Goal: Contribute content: Add original content to the website for others to see

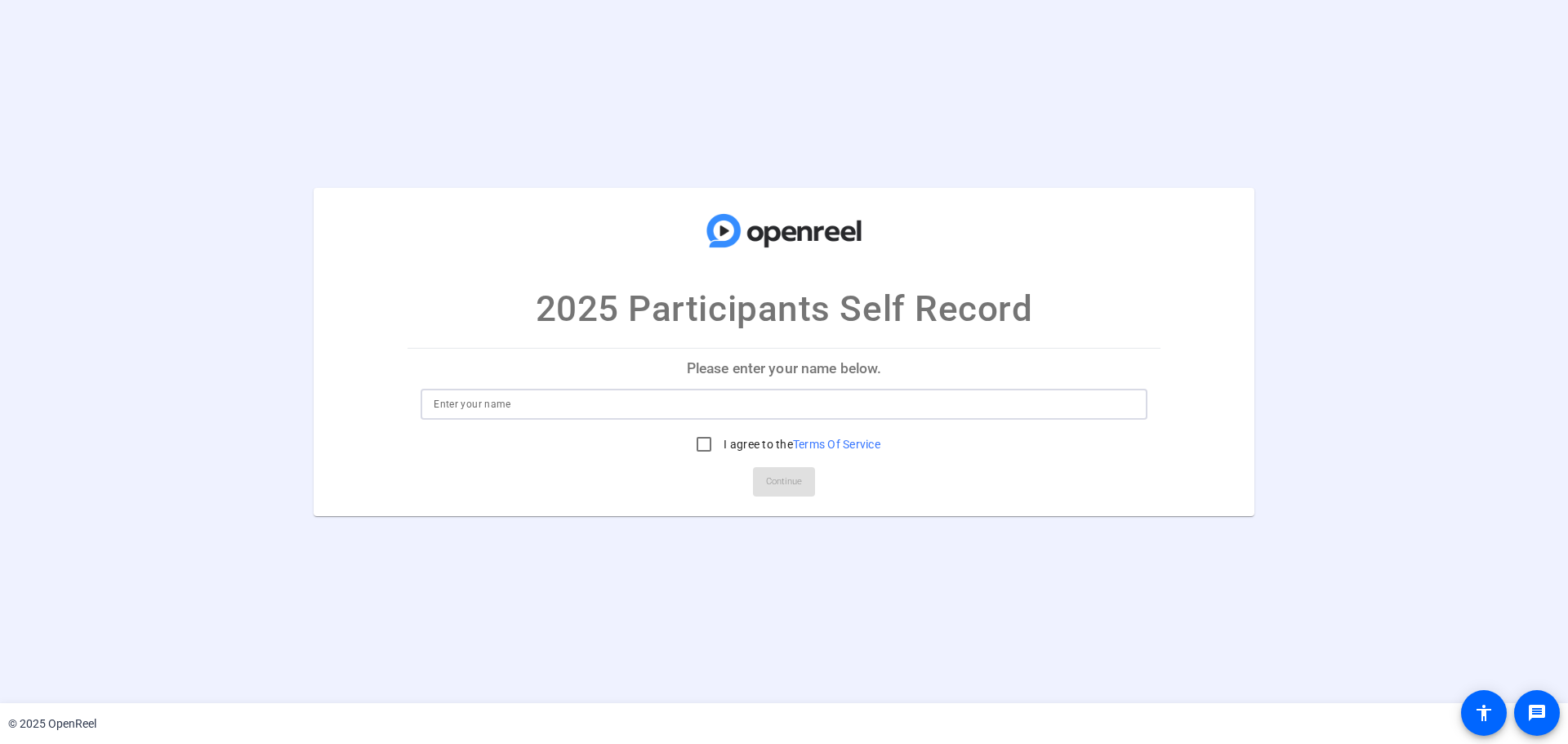
click at [785, 404] on input at bounding box center [784, 404] width 701 height 20
type input "[PERSON_NAME] [PERSON_NAME]"
click at [705, 447] on input "I agree to the Terms Of Service" at bounding box center [704, 444] width 33 height 33
checkbox input "true"
click at [783, 483] on span "Continue" at bounding box center [784, 481] width 36 height 24
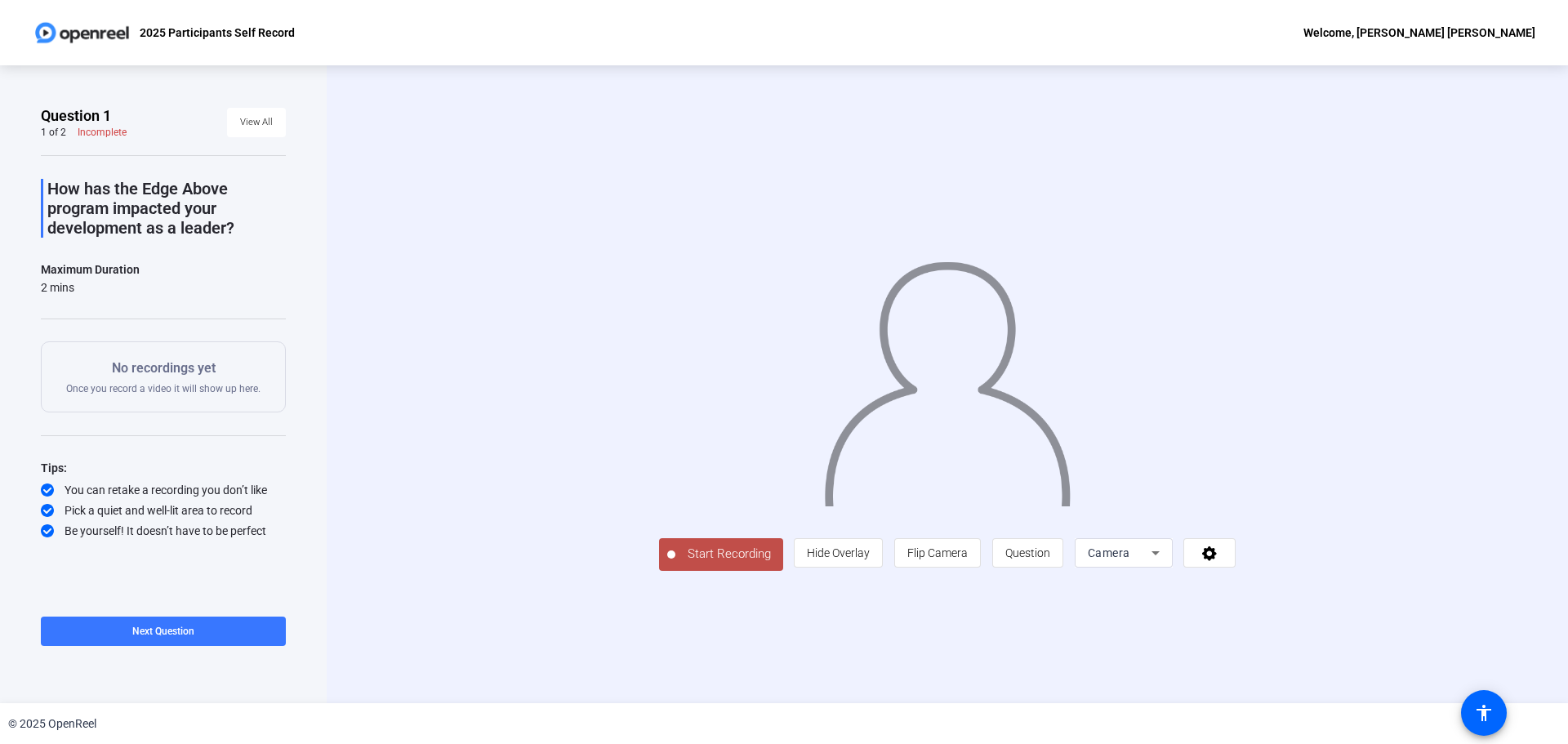
click at [712, 549] on span "Start Recording" at bounding box center [729, 554] width 108 height 19
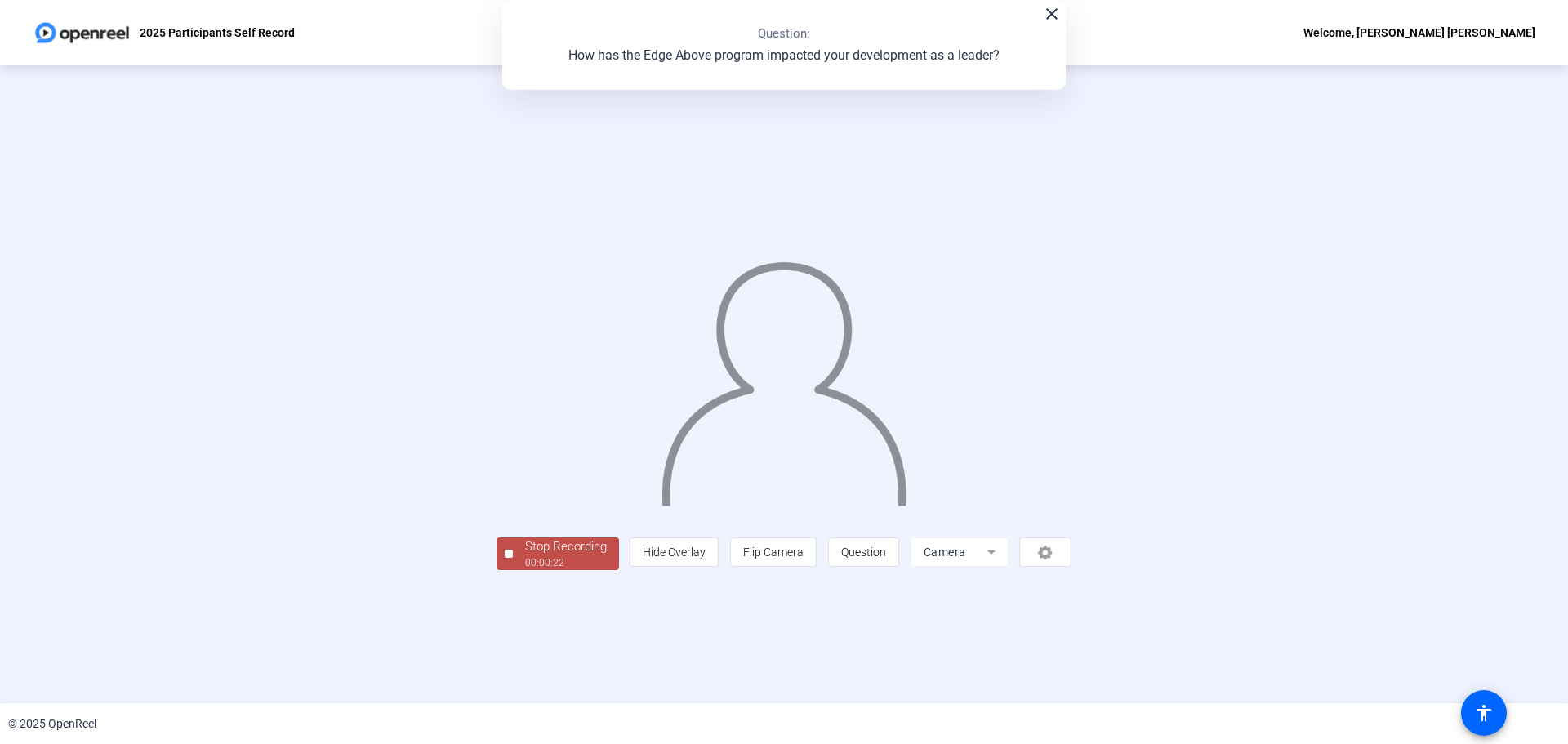
click at [569, 548] on div "Stop Recording" at bounding box center [566, 546] width 81 height 19
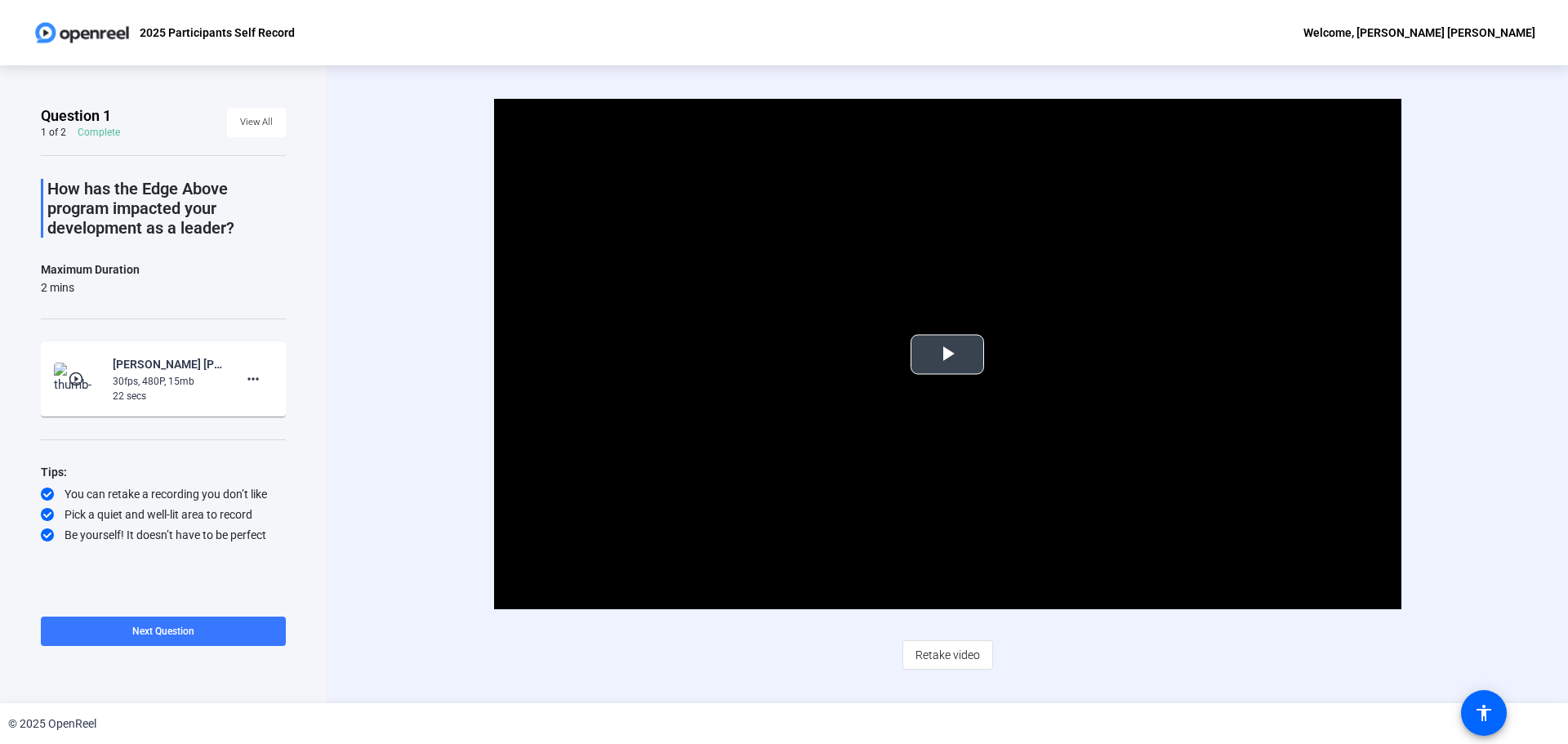
click at [948, 354] on span "Video Player" at bounding box center [948, 354] width 0 height 0
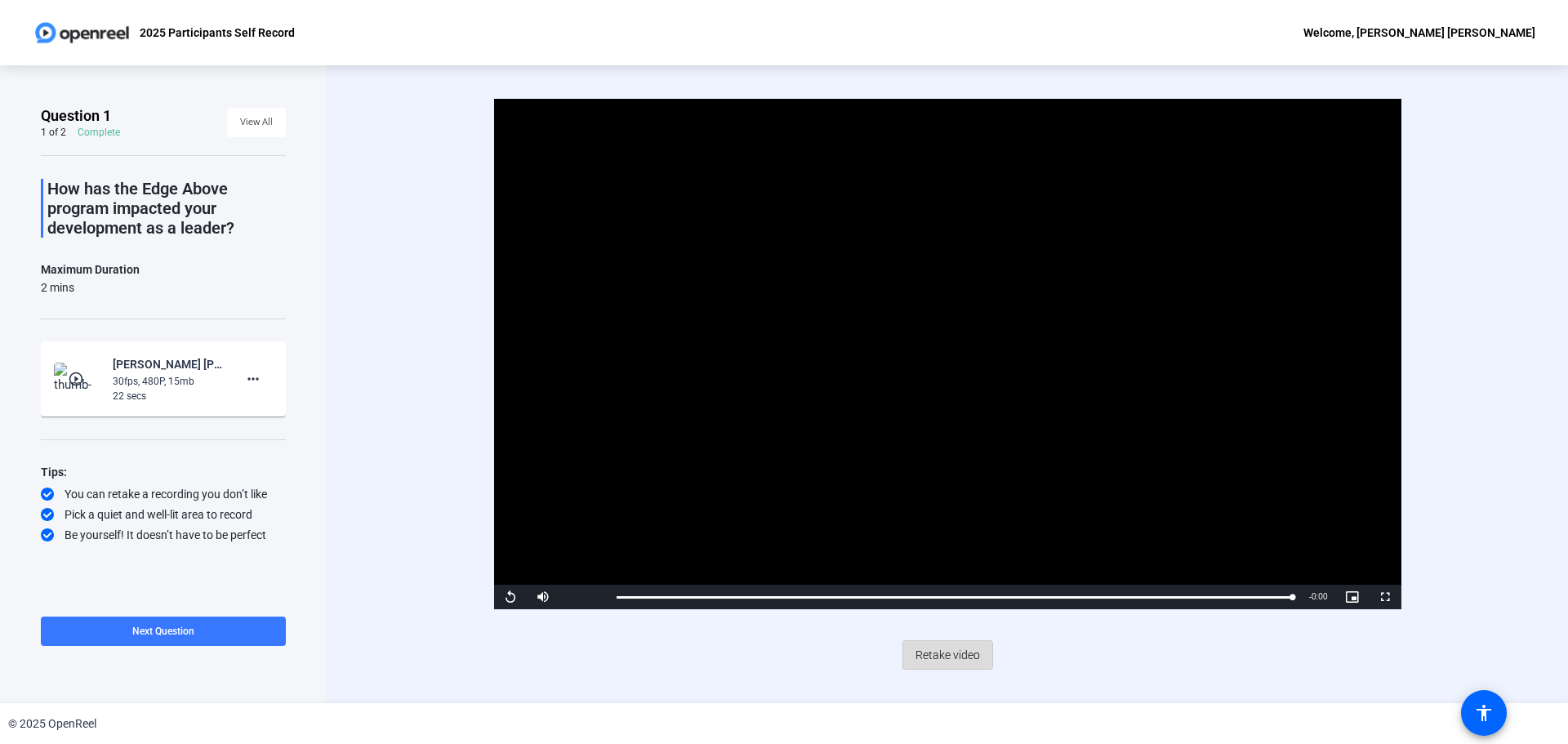
click at [938, 657] on span "Retake video" at bounding box center [948, 655] width 64 height 31
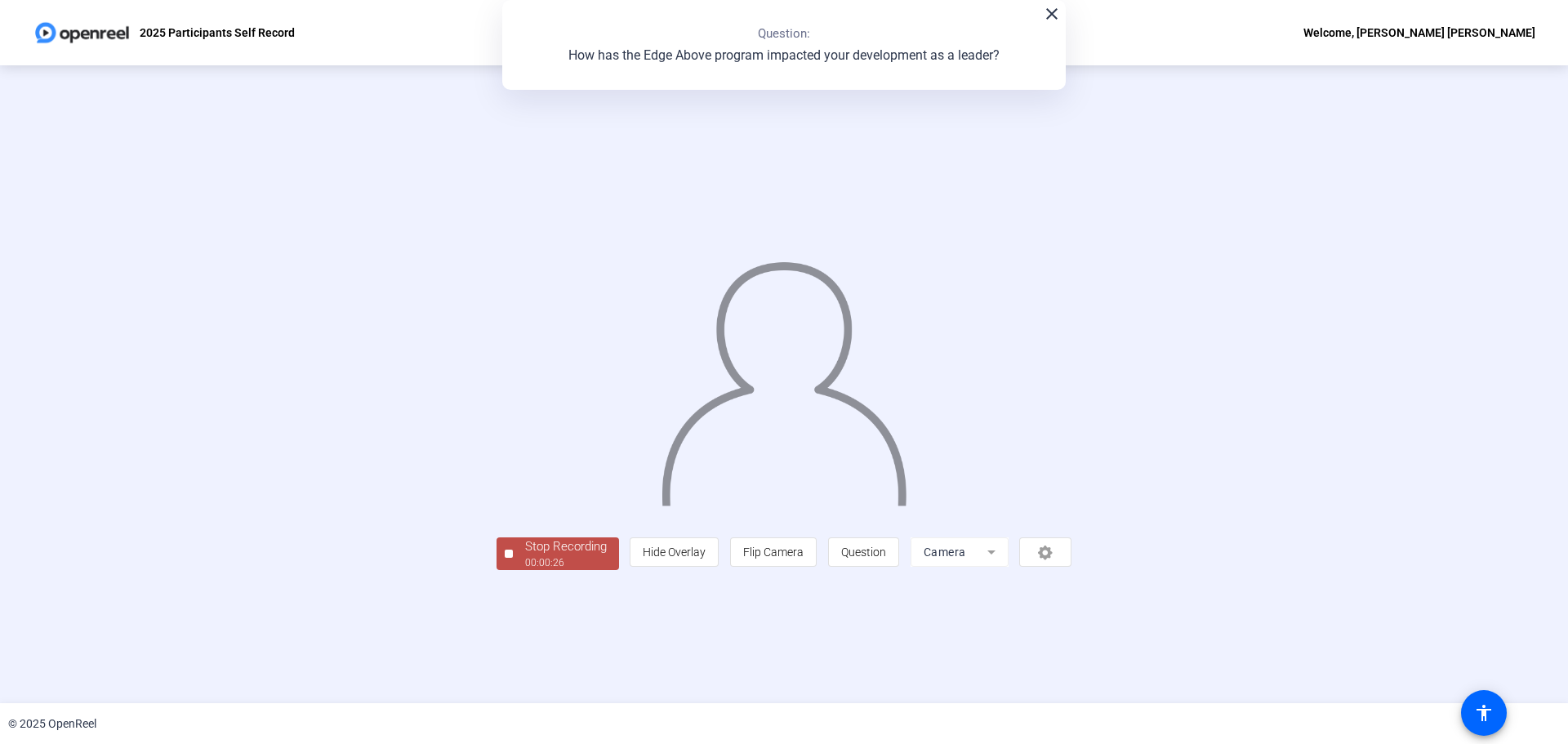
click at [525, 556] on div "Stop Recording" at bounding box center [566, 546] width 81 height 19
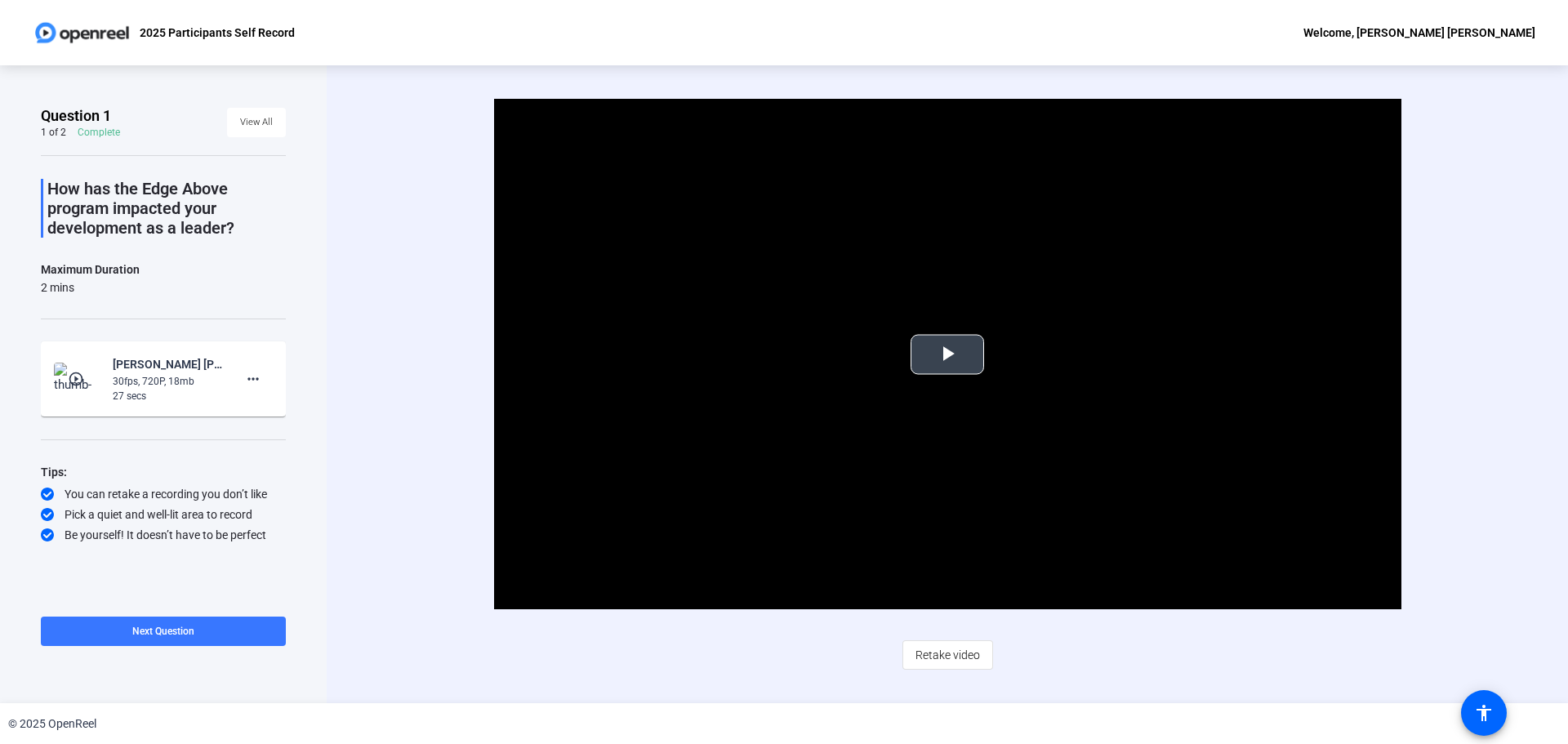
click at [948, 354] on span "Video Player" at bounding box center [948, 354] width 0 height 0
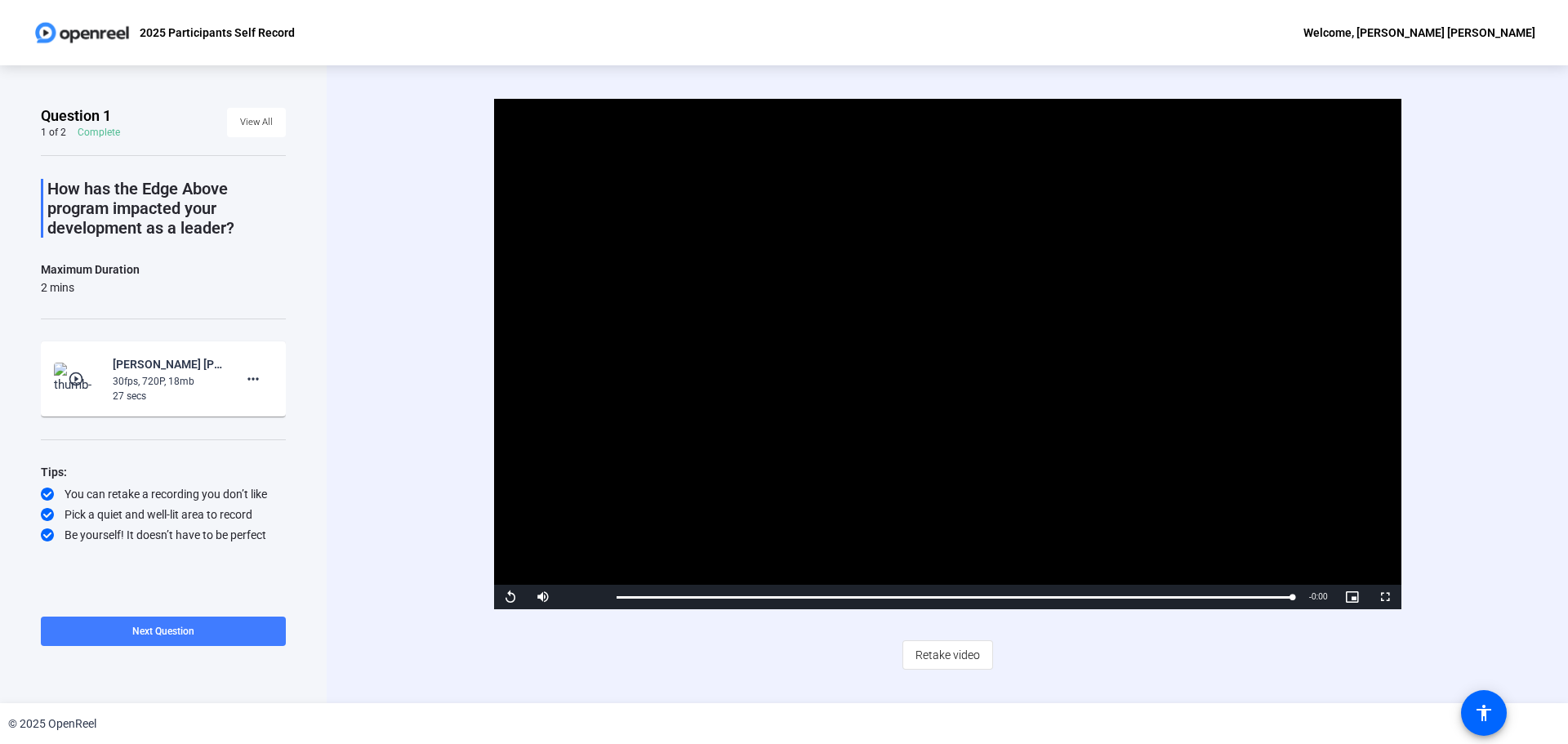
click at [155, 632] on span "Next Question" at bounding box center [163, 631] width 62 height 12
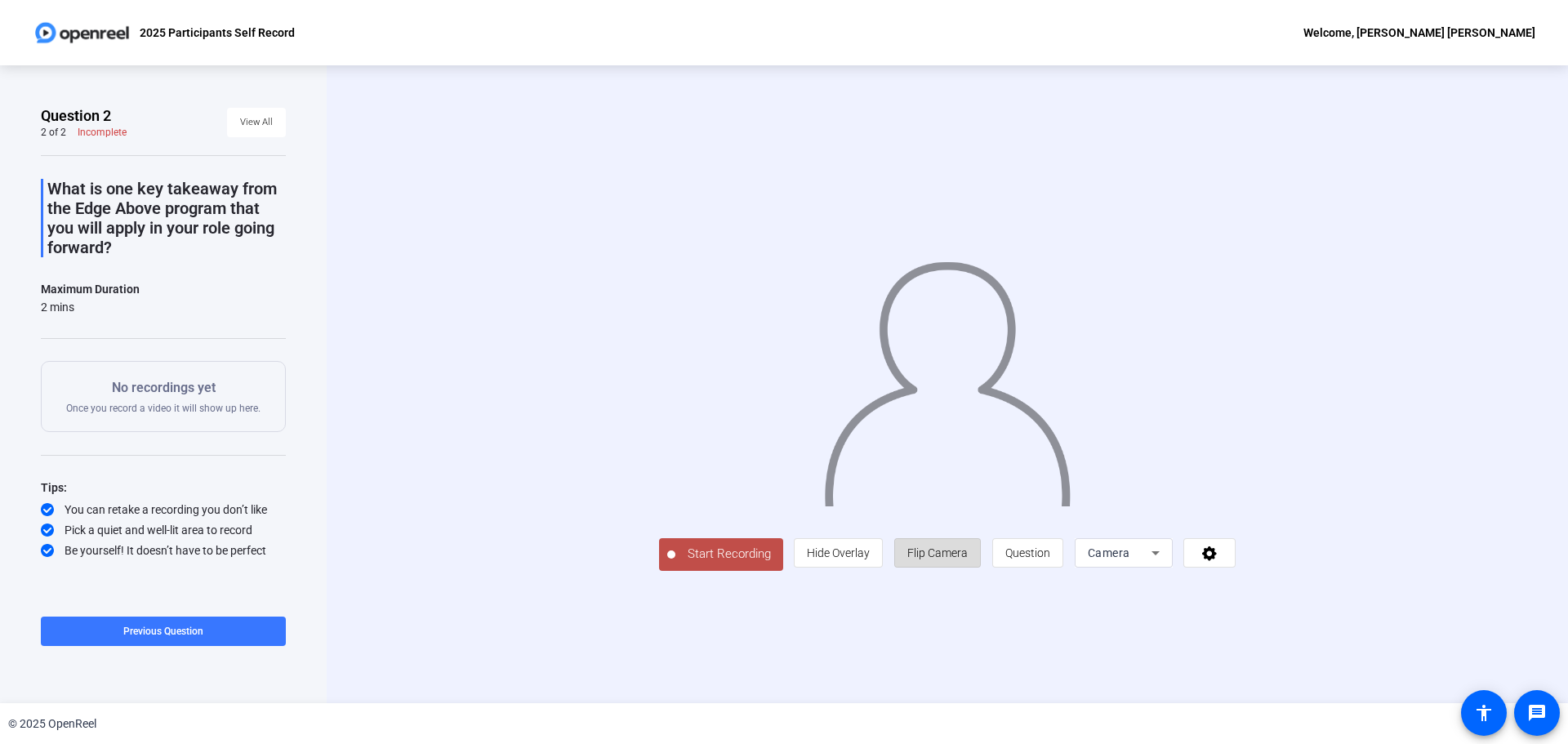
click at [968, 560] on span "Flip Camera" at bounding box center [938, 552] width 61 height 13
click at [870, 560] on span "Hide Overlay" at bounding box center [839, 552] width 63 height 13
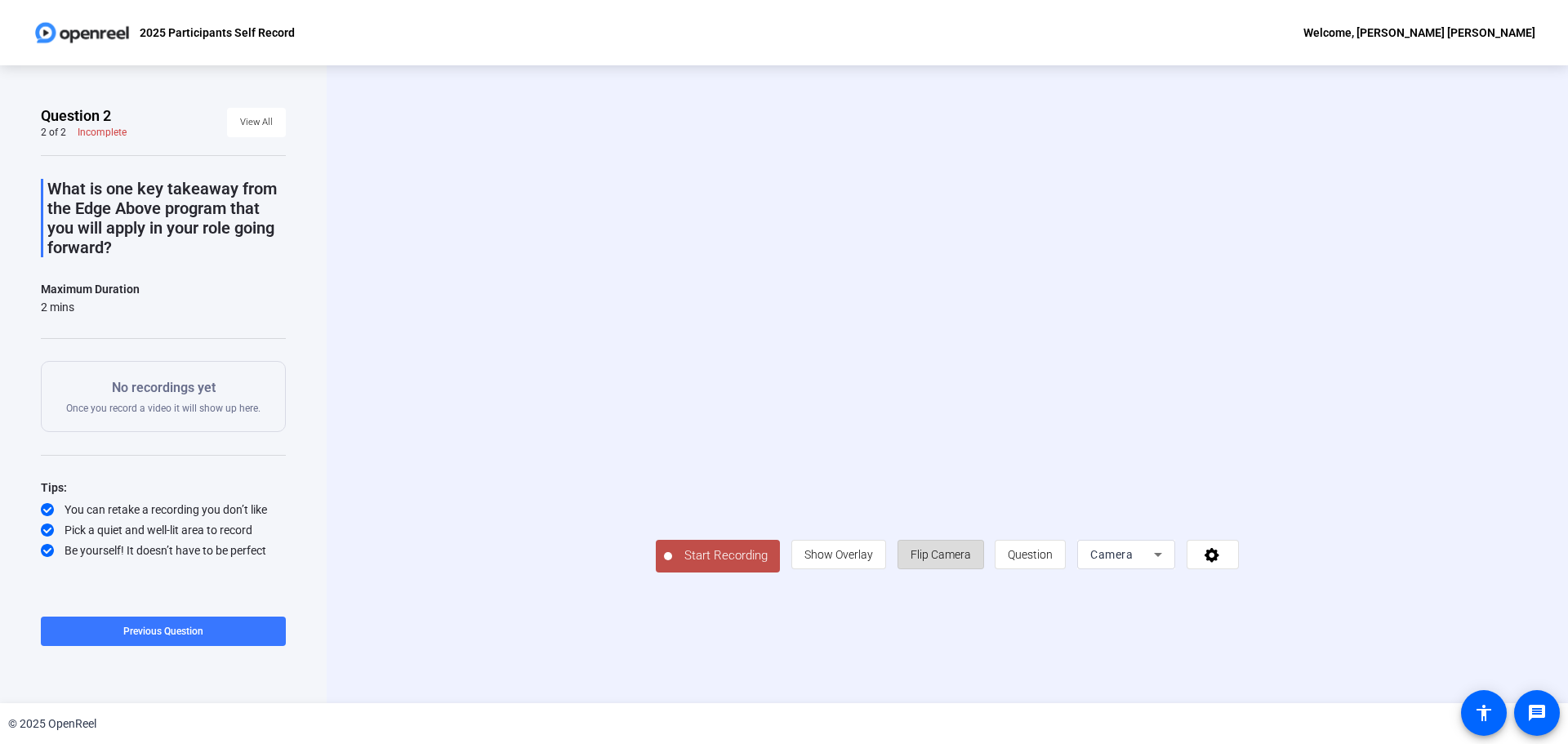
click at [971, 561] on span "Flip Camera" at bounding box center [940, 554] width 61 height 13
click at [171, 626] on span "Previous Question" at bounding box center [163, 631] width 80 height 12
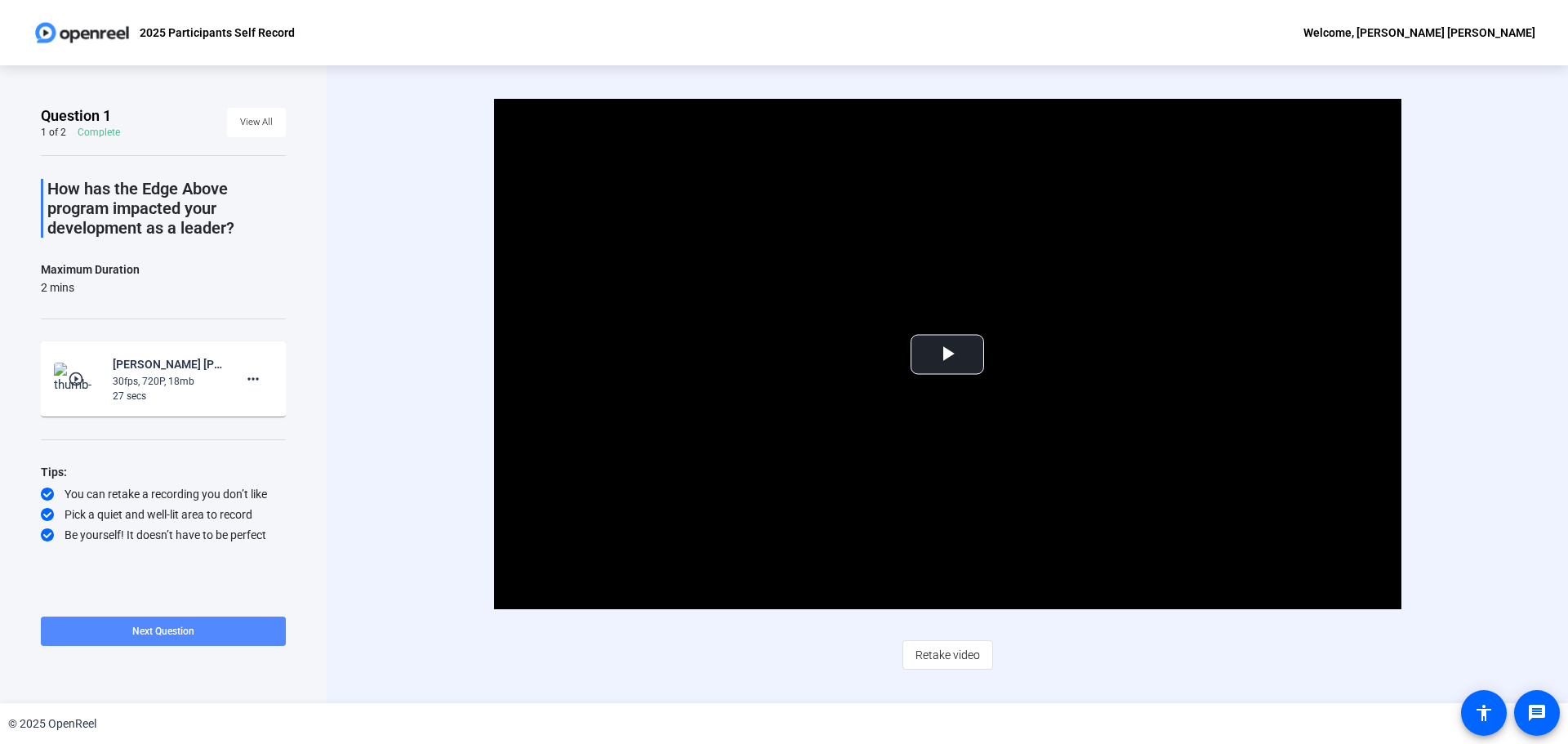
click at [167, 631] on span "Next Question" at bounding box center [163, 631] width 62 height 12
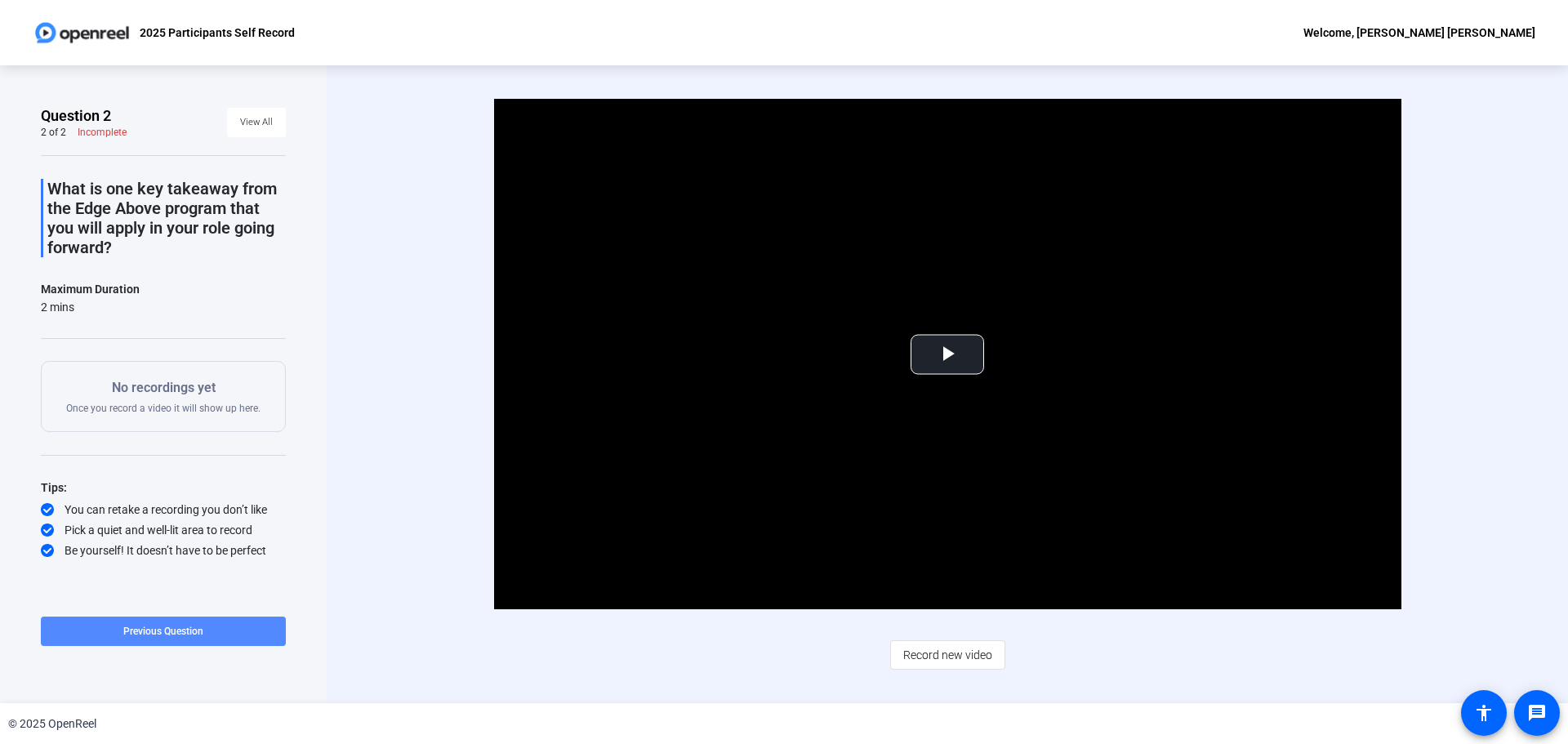
click at [196, 627] on span "Previous Question" at bounding box center [163, 631] width 80 height 12
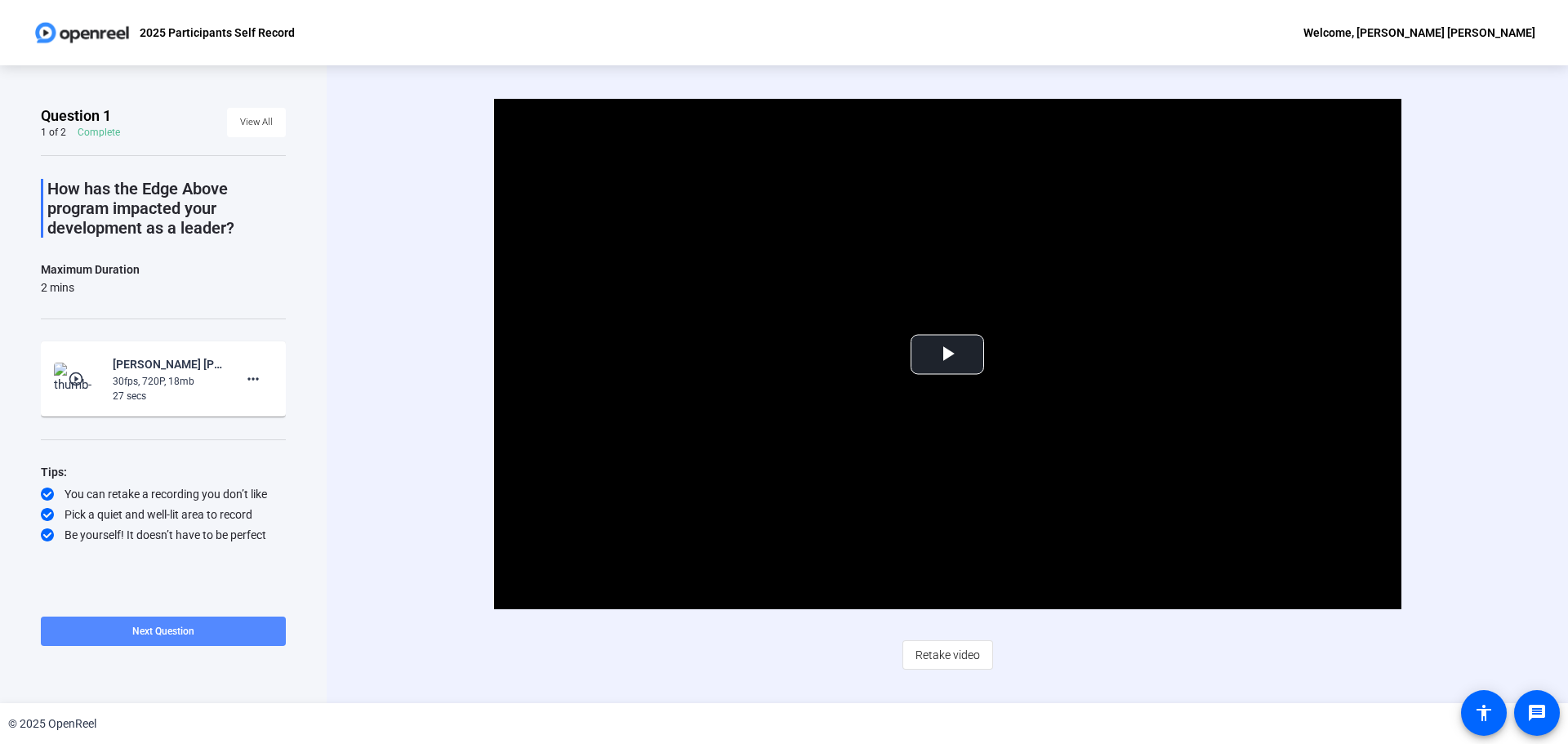
click at [190, 630] on span "Next Question" at bounding box center [163, 631] width 62 height 12
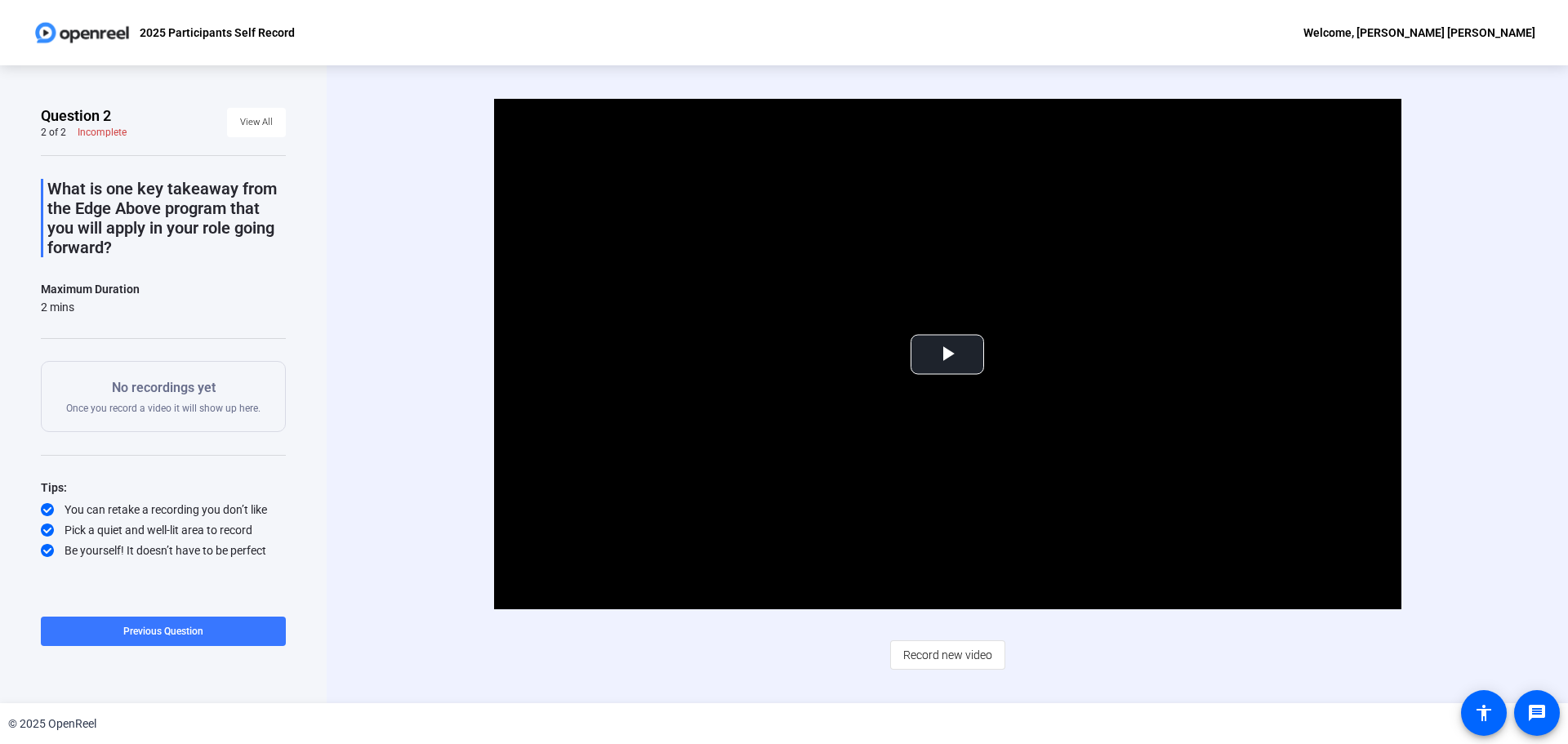
click at [720, 632] on div "Video Player is loading. Play Video Play Mute Current Time 0:00 / Duration 0:27…" at bounding box center [947, 383] width 1055 height 570
click at [948, 354] on span "Video Player" at bounding box center [948, 354] width 0 height 0
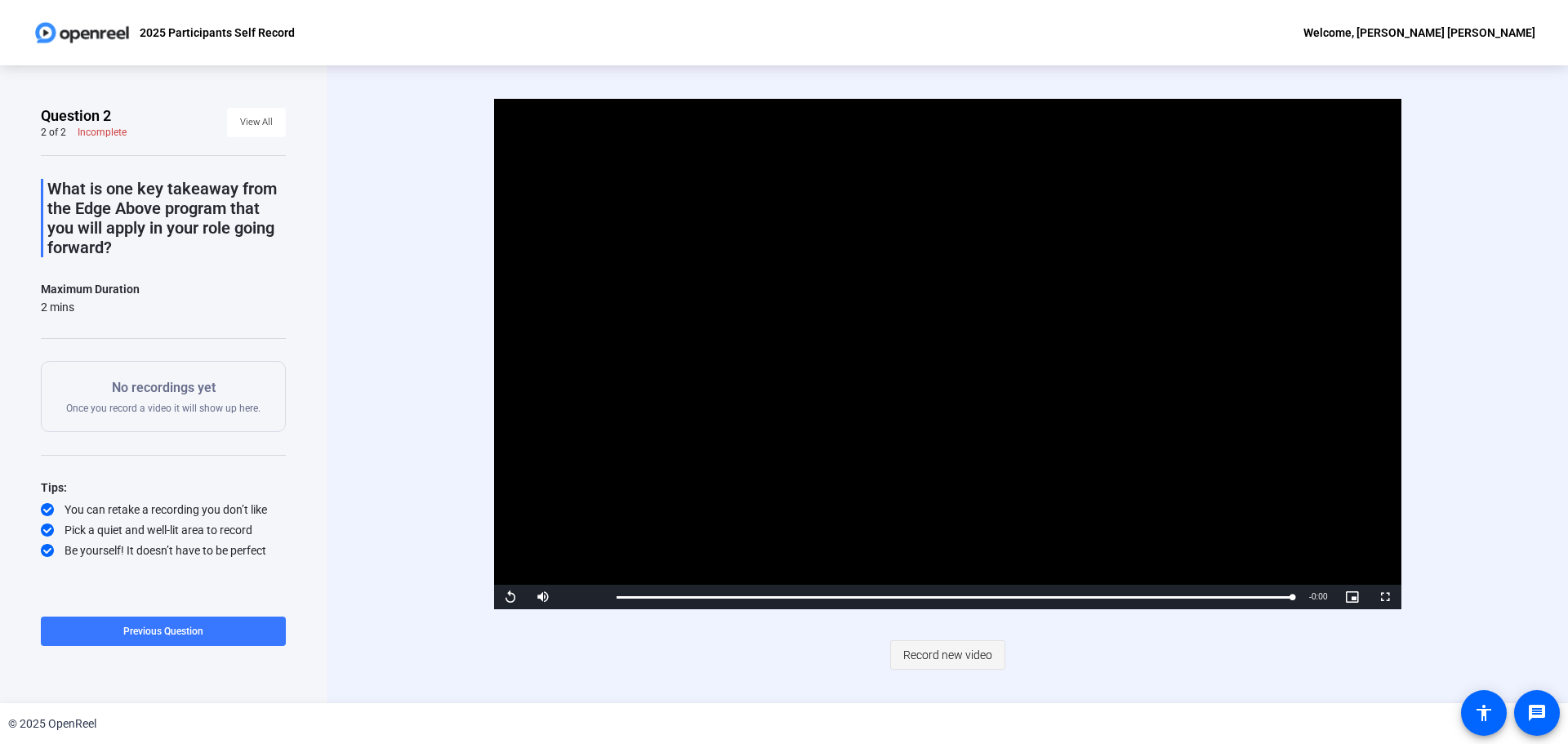
click at [959, 657] on span "Record new video" at bounding box center [948, 655] width 89 height 31
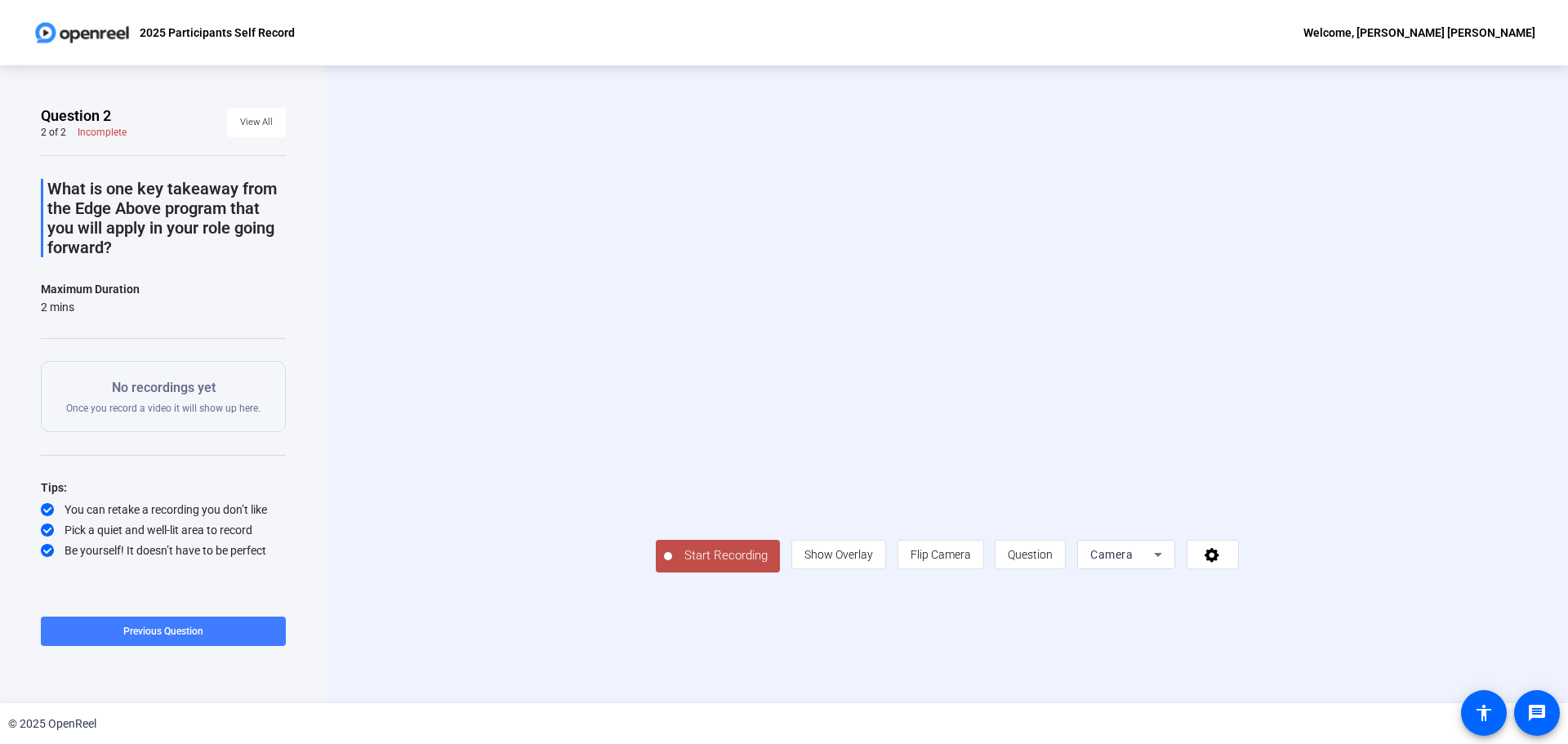
click at [160, 626] on span "Previous Question" at bounding box center [163, 631] width 80 height 12
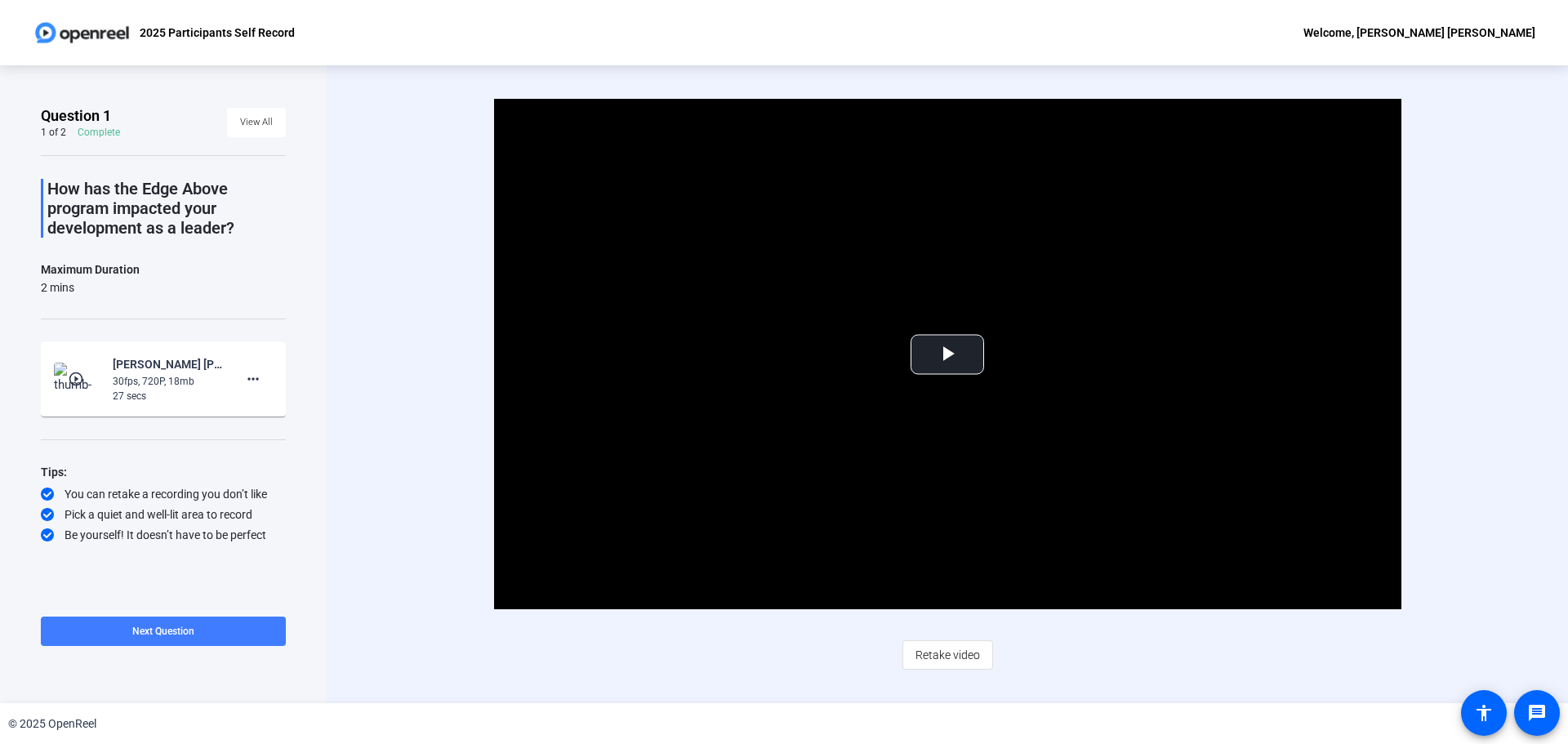
click at [185, 626] on span "Next Question" at bounding box center [163, 631] width 62 height 12
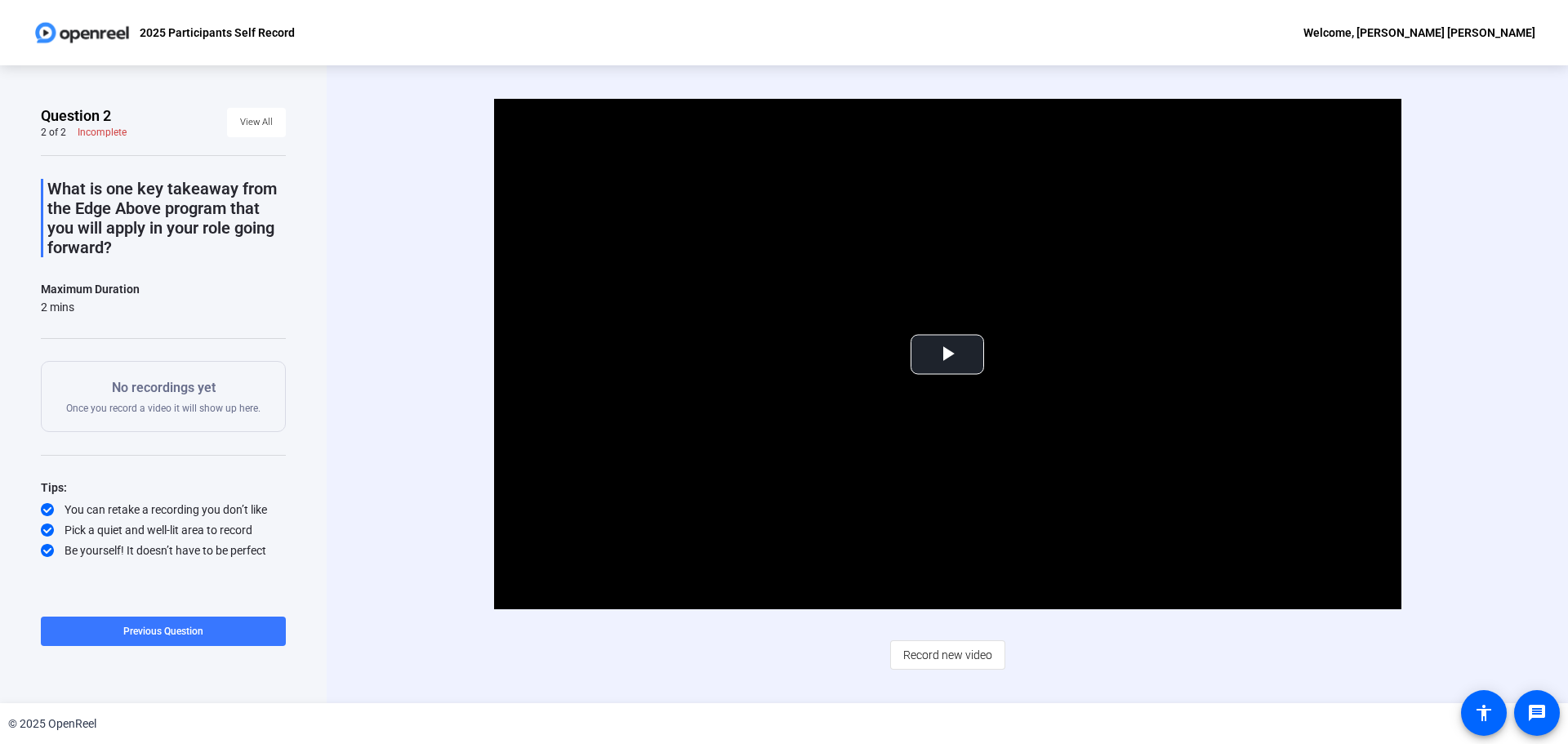
click at [959, 652] on span "Record new video" at bounding box center [948, 655] width 89 height 31
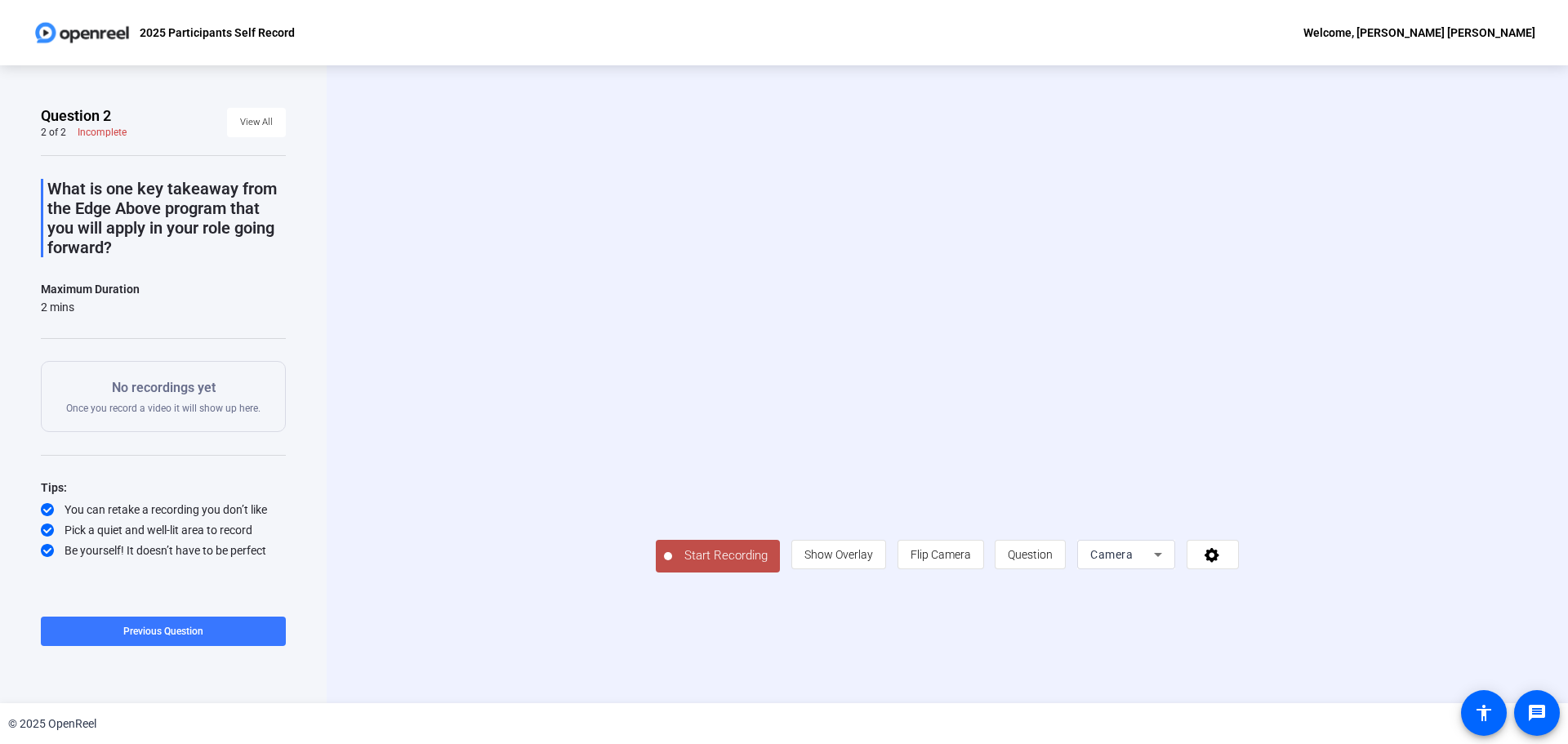
click at [672, 565] on span "Start Recording" at bounding box center [725, 555] width 108 height 19
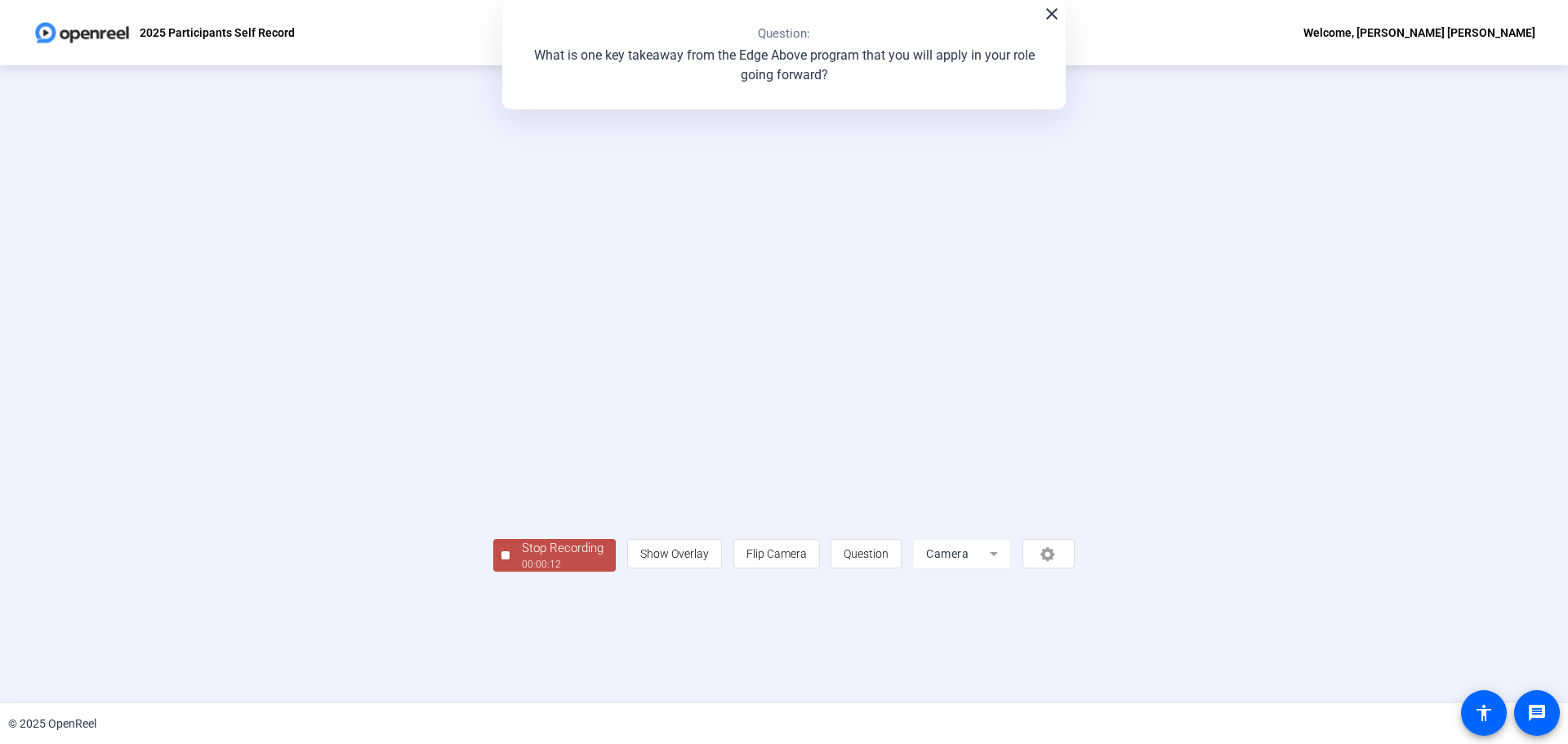
click at [494, 571] on div "Stop Recording 00:00:12 person Show Overlay flip Flip Camera question_mark Ques…" at bounding box center [784, 554] width 581 height 36
click at [522, 571] on div "00:00:13" at bounding box center [562, 564] width 81 height 14
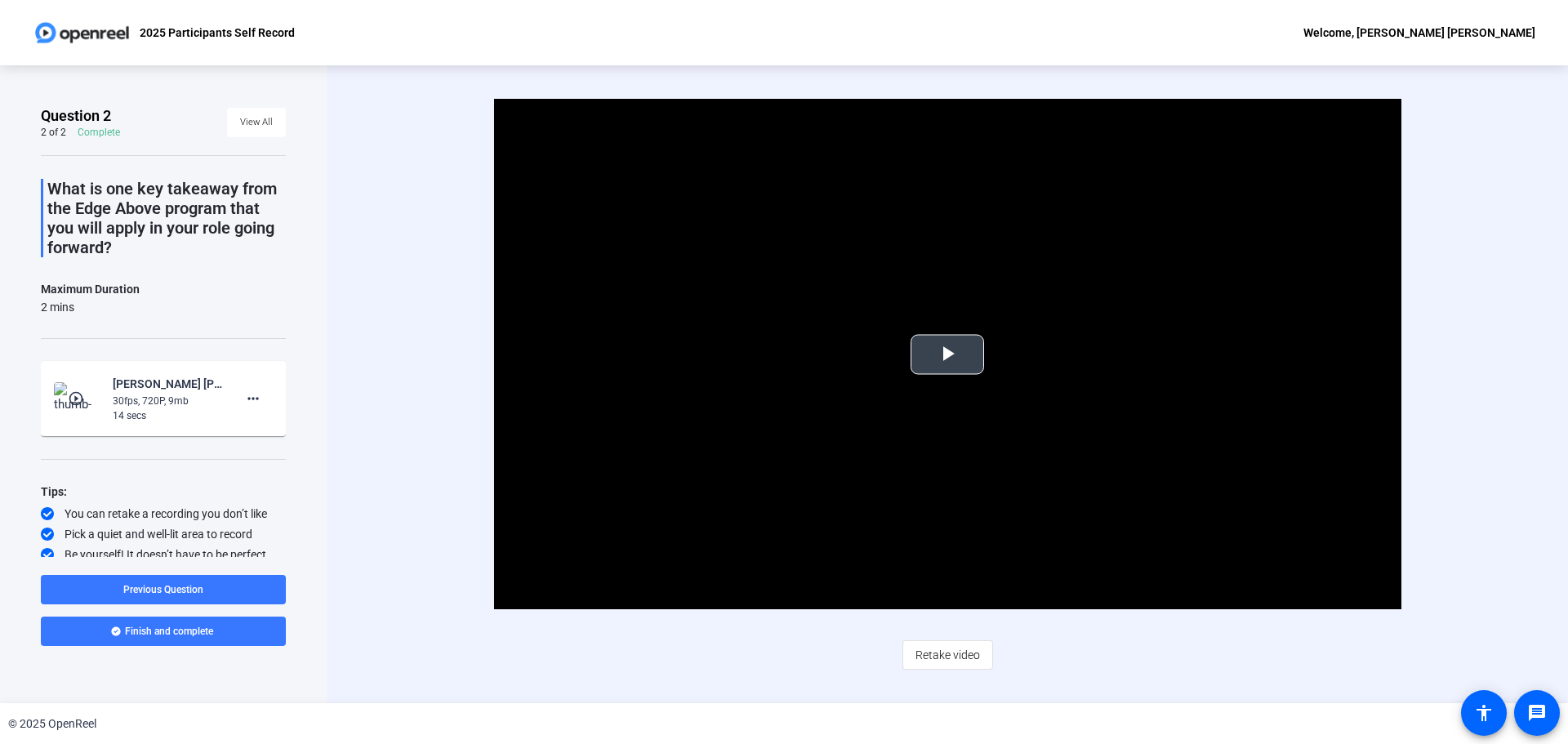
click at [948, 354] on span "Video Player" at bounding box center [948, 354] width 0 height 0
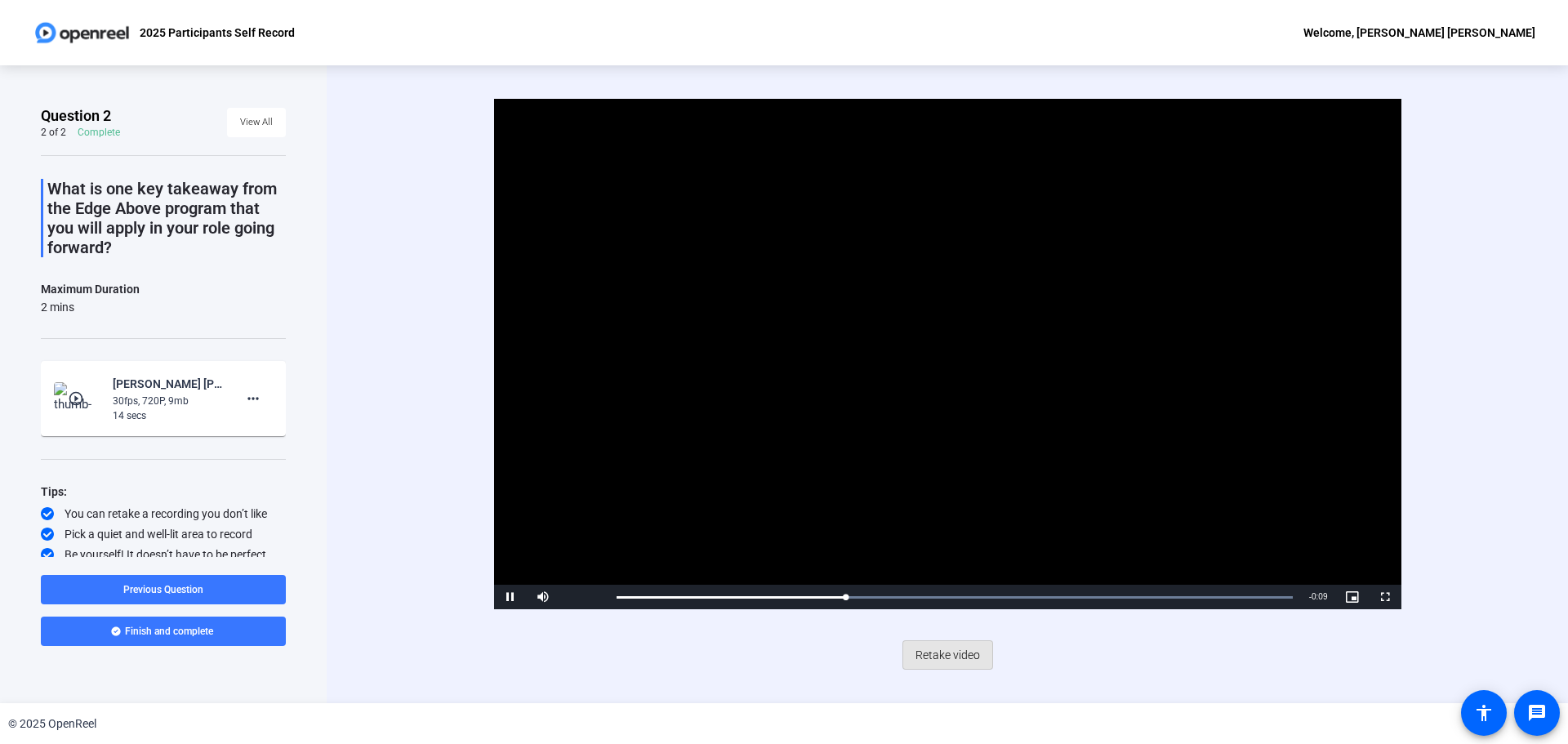
drag, startPoint x: 950, startPoint y: 659, endPoint x: 959, endPoint y: 652, distance: 11.4
click at [950, 655] on span "Retake video" at bounding box center [948, 655] width 64 height 31
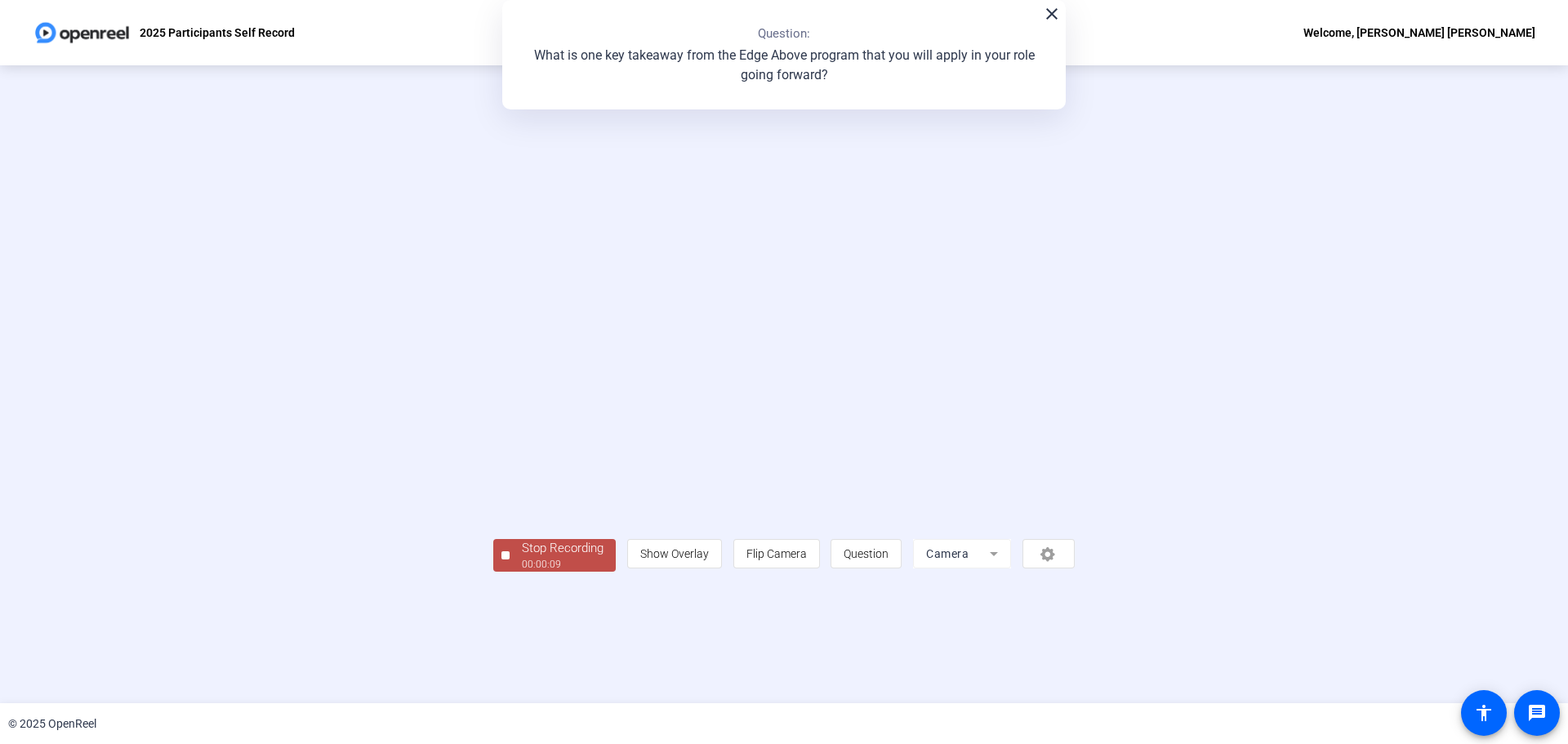
click at [522, 571] on div "00:00:09" at bounding box center [562, 564] width 81 height 14
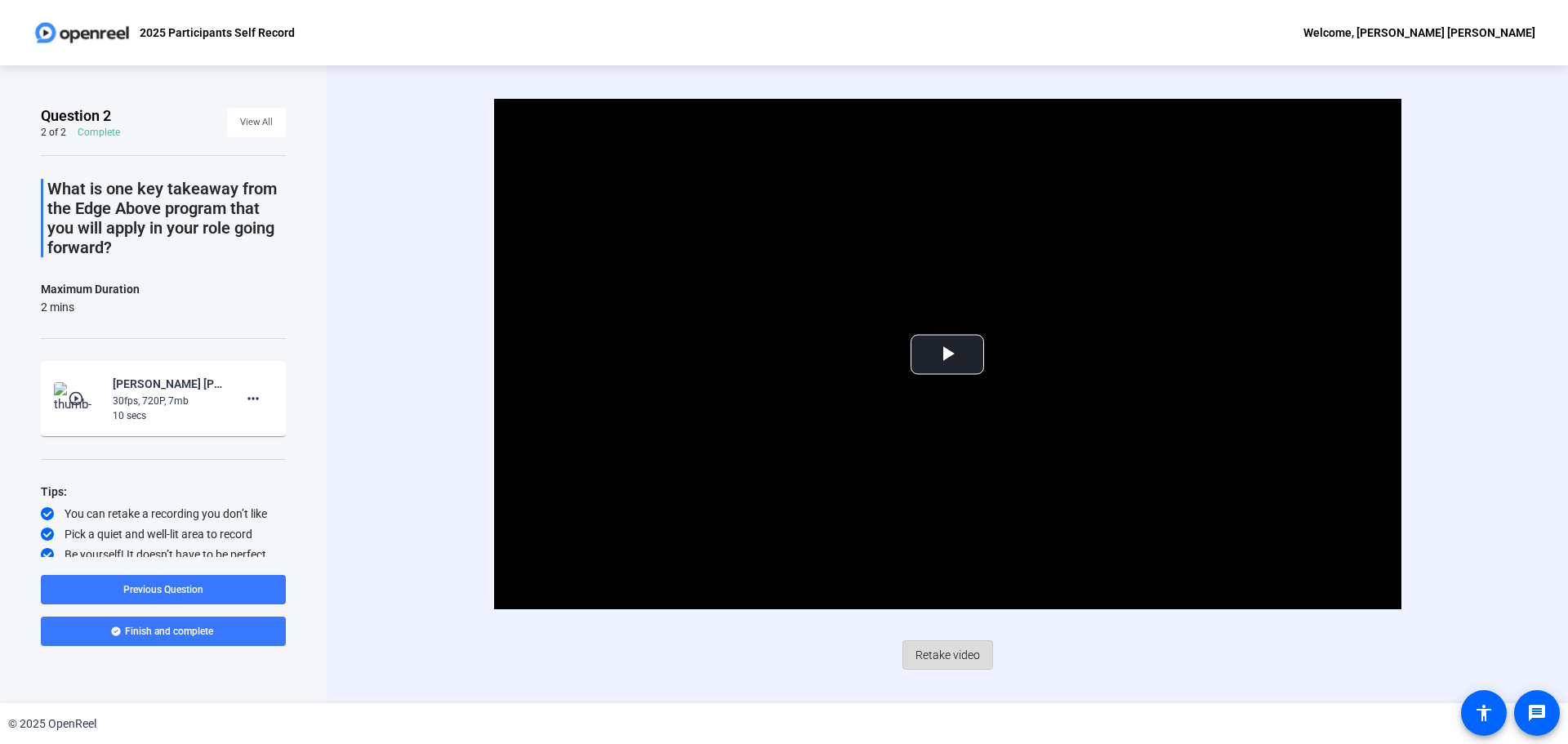
click at [945, 653] on span "Retake video" at bounding box center [948, 655] width 64 height 31
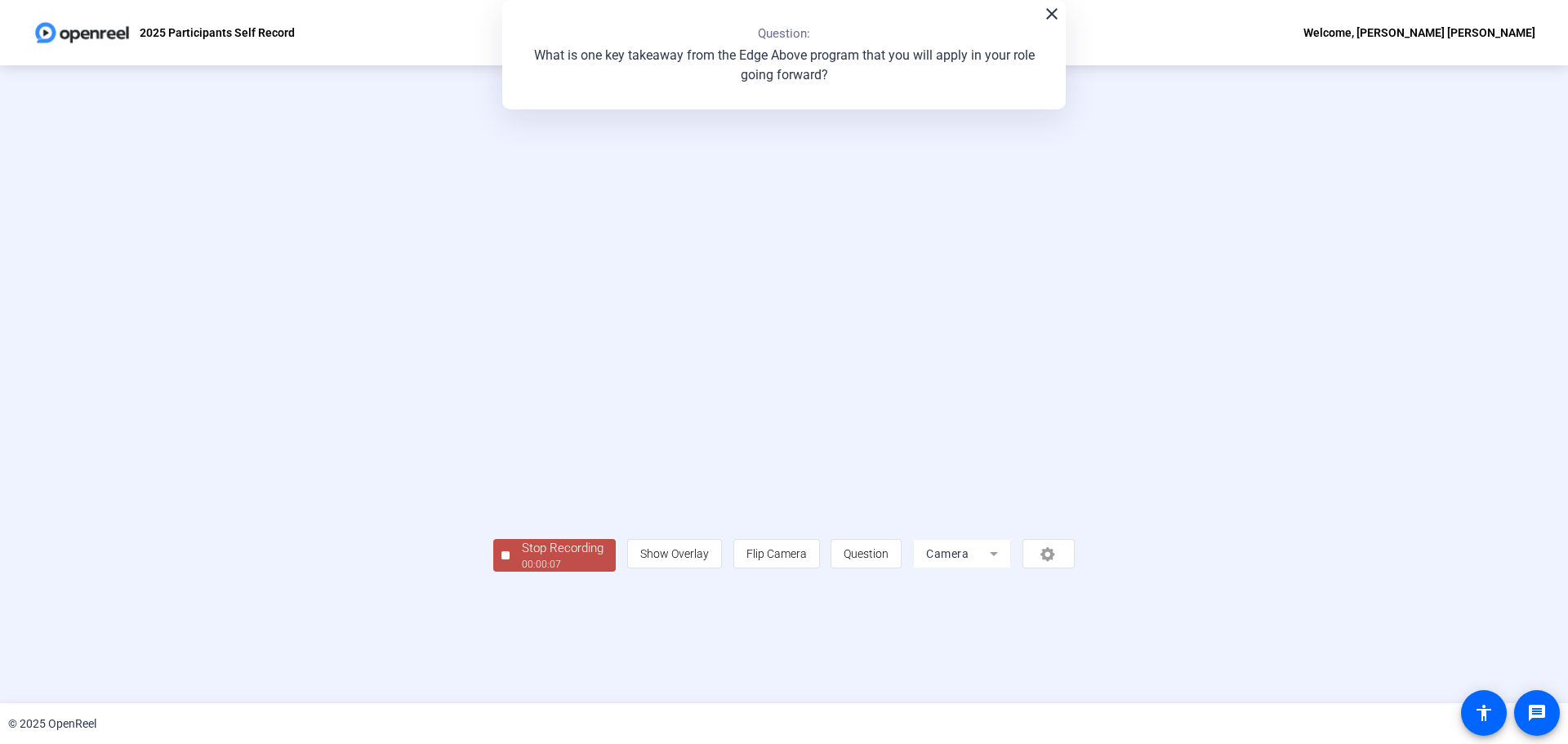
click at [522, 571] on div "00:00:07" at bounding box center [562, 564] width 81 height 14
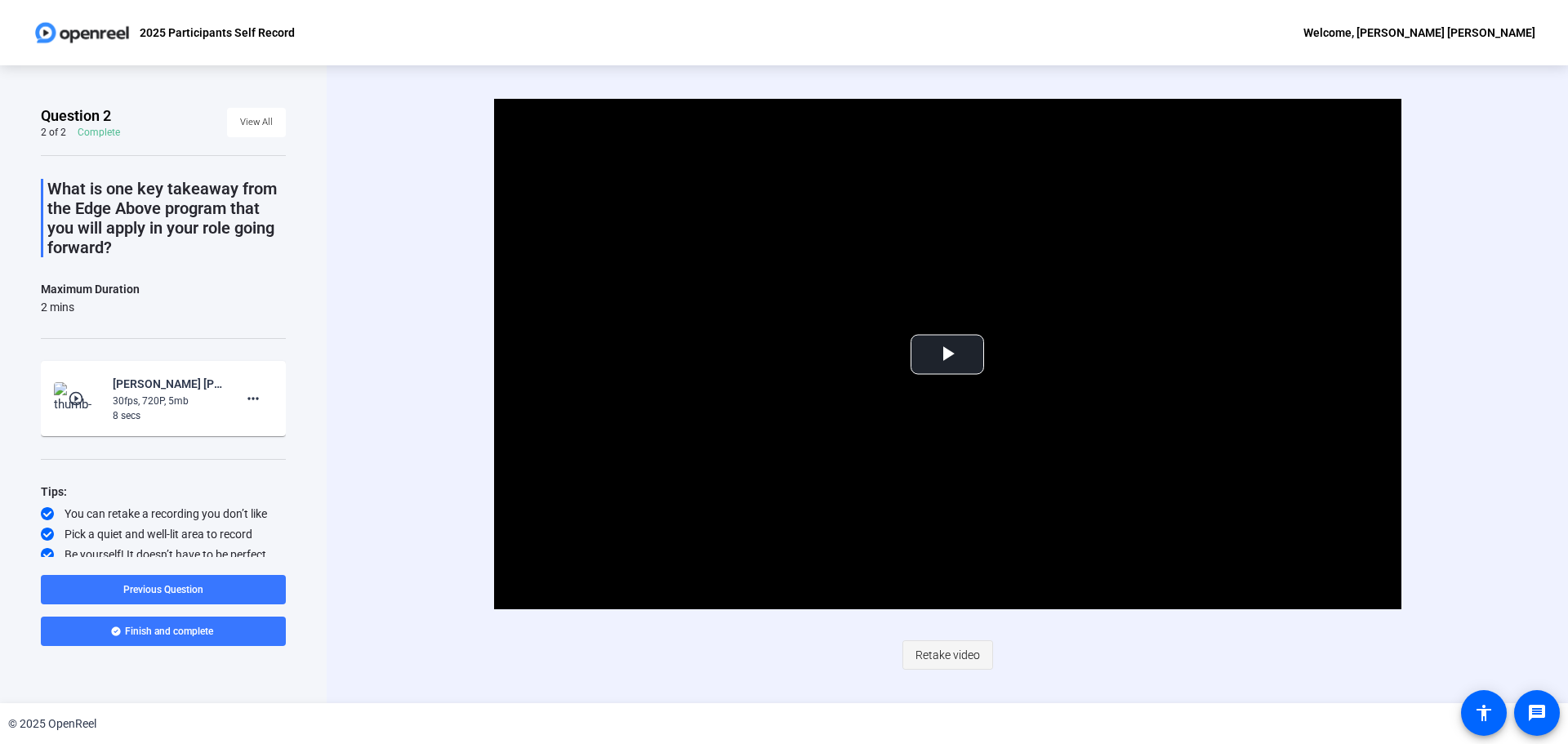
click at [949, 653] on span "Retake video" at bounding box center [948, 655] width 64 height 31
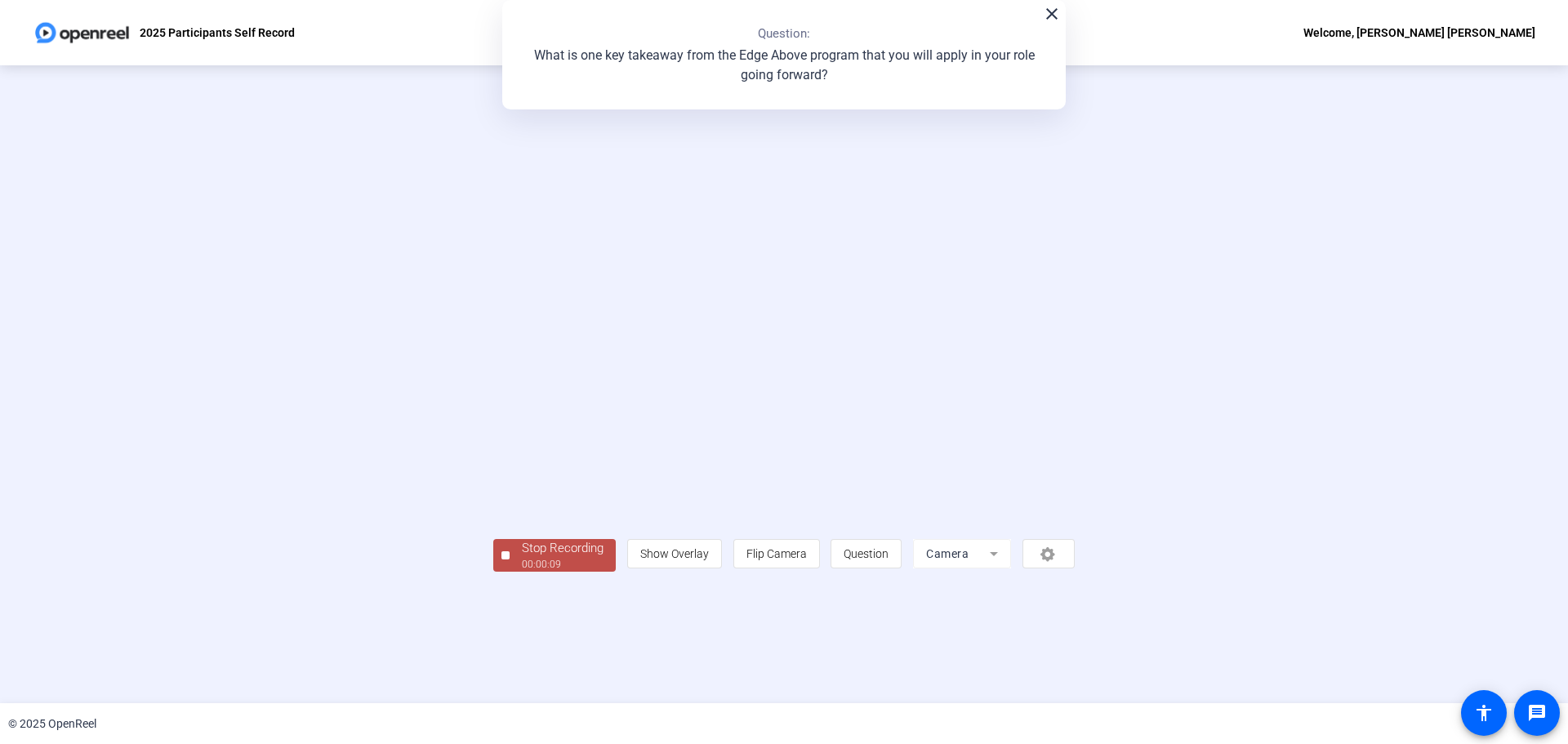
click at [522, 558] on div "Stop Recording" at bounding box center [562, 548] width 81 height 19
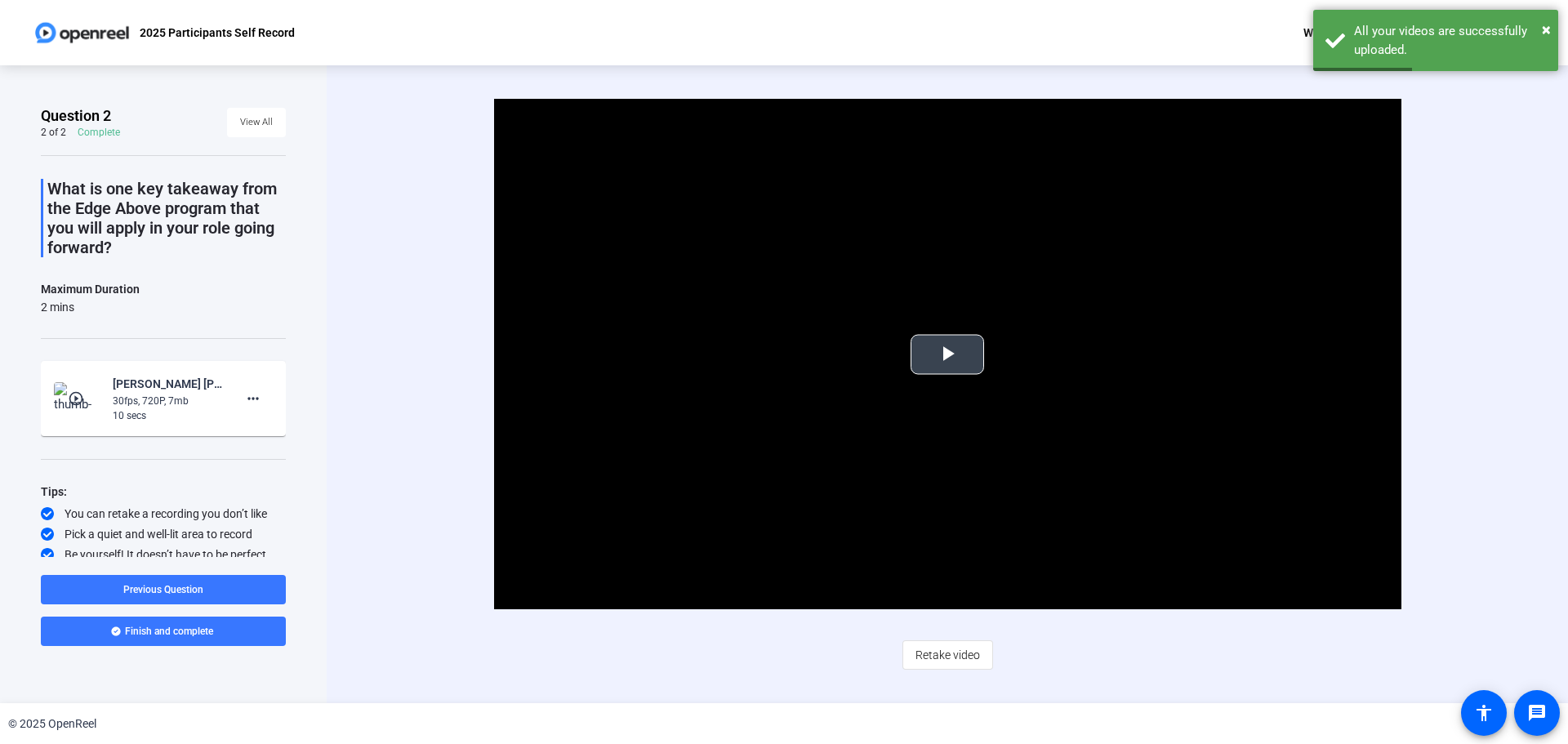
click at [948, 354] on span "Video Player" at bounding box center [948, 354] width 0 height 0
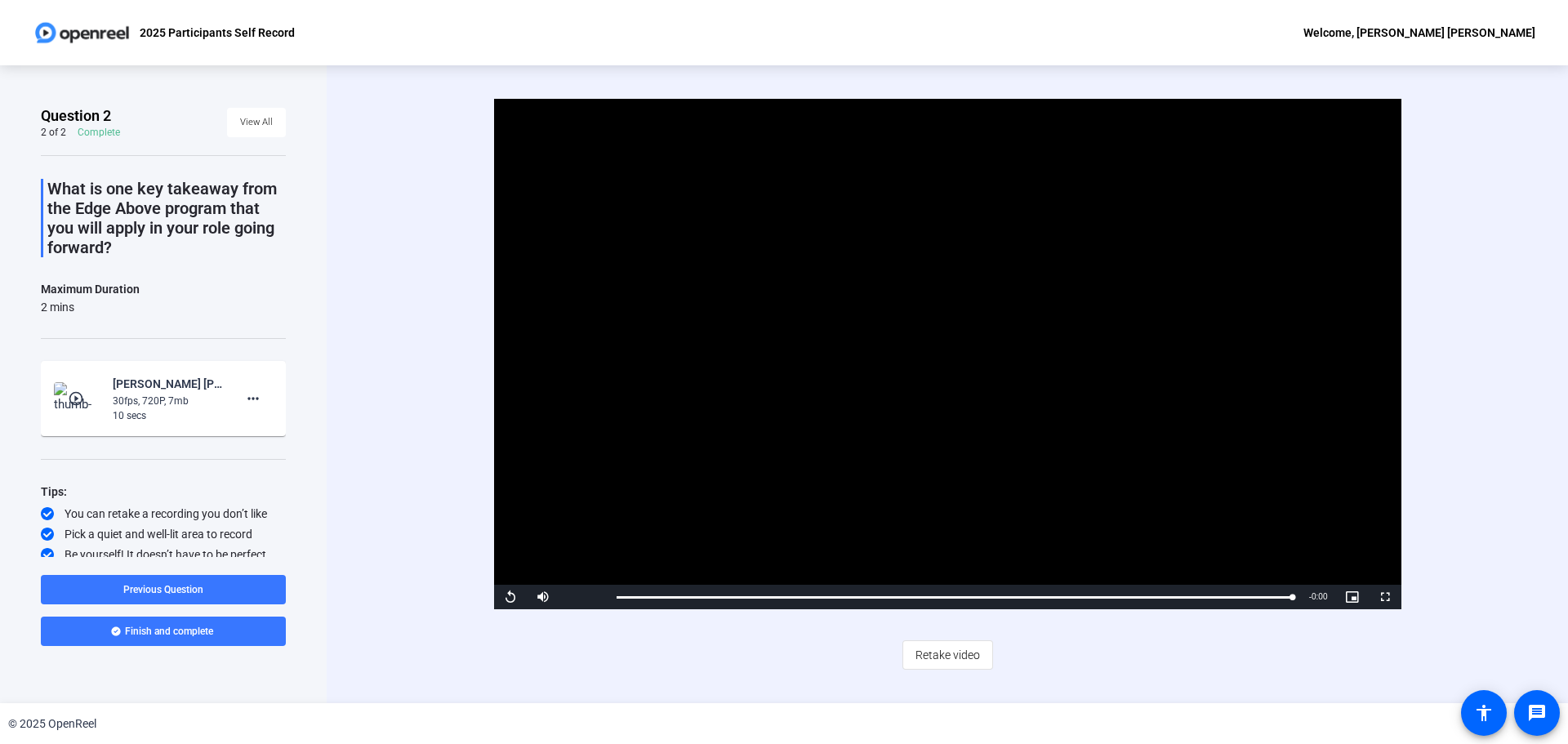
click at [959, 653] on span "Retake video" at bounding box center [948, 655] width 64 height 31
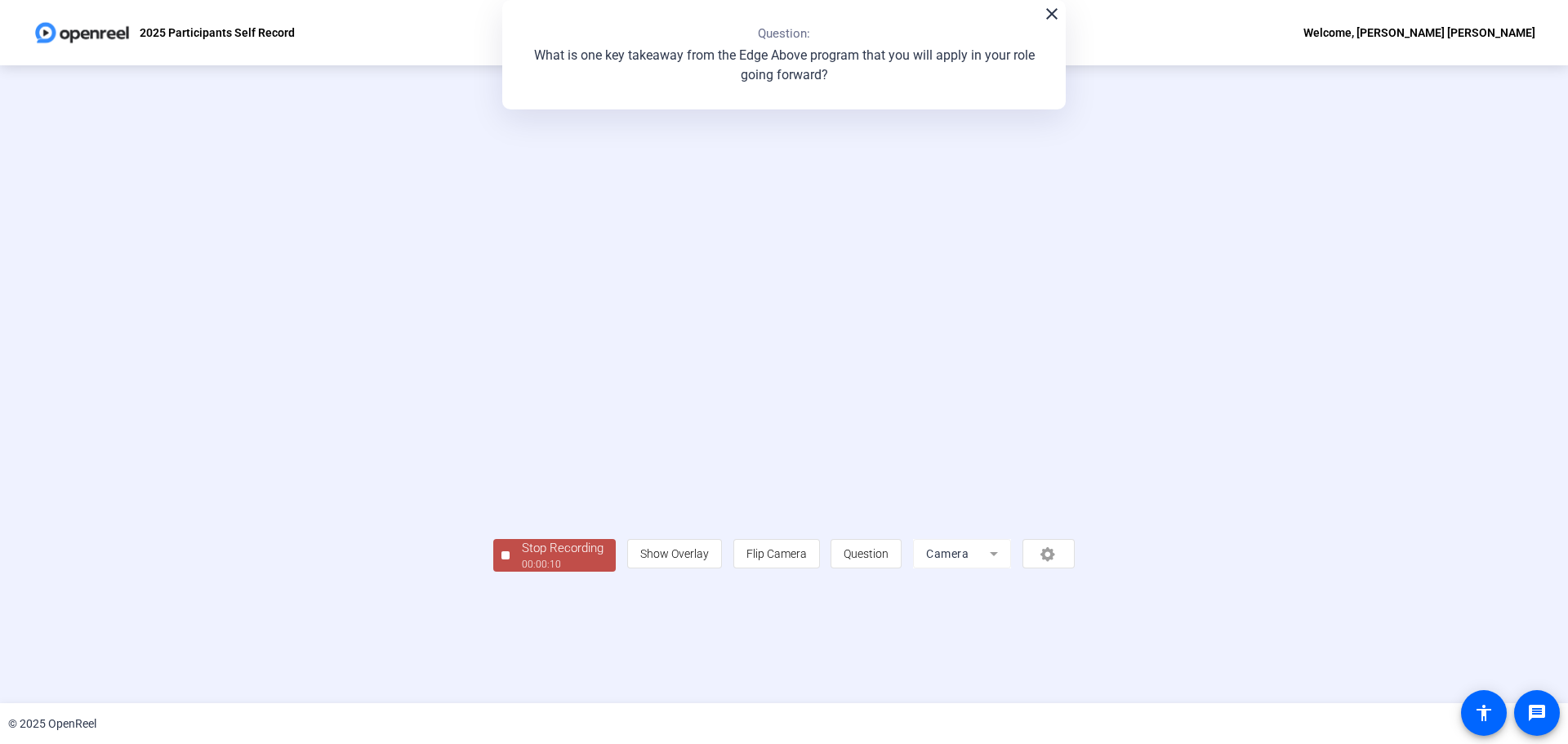
click at [522, 558] on div "Stop Recording" at bounding box center [562, 548] width 81 height 19
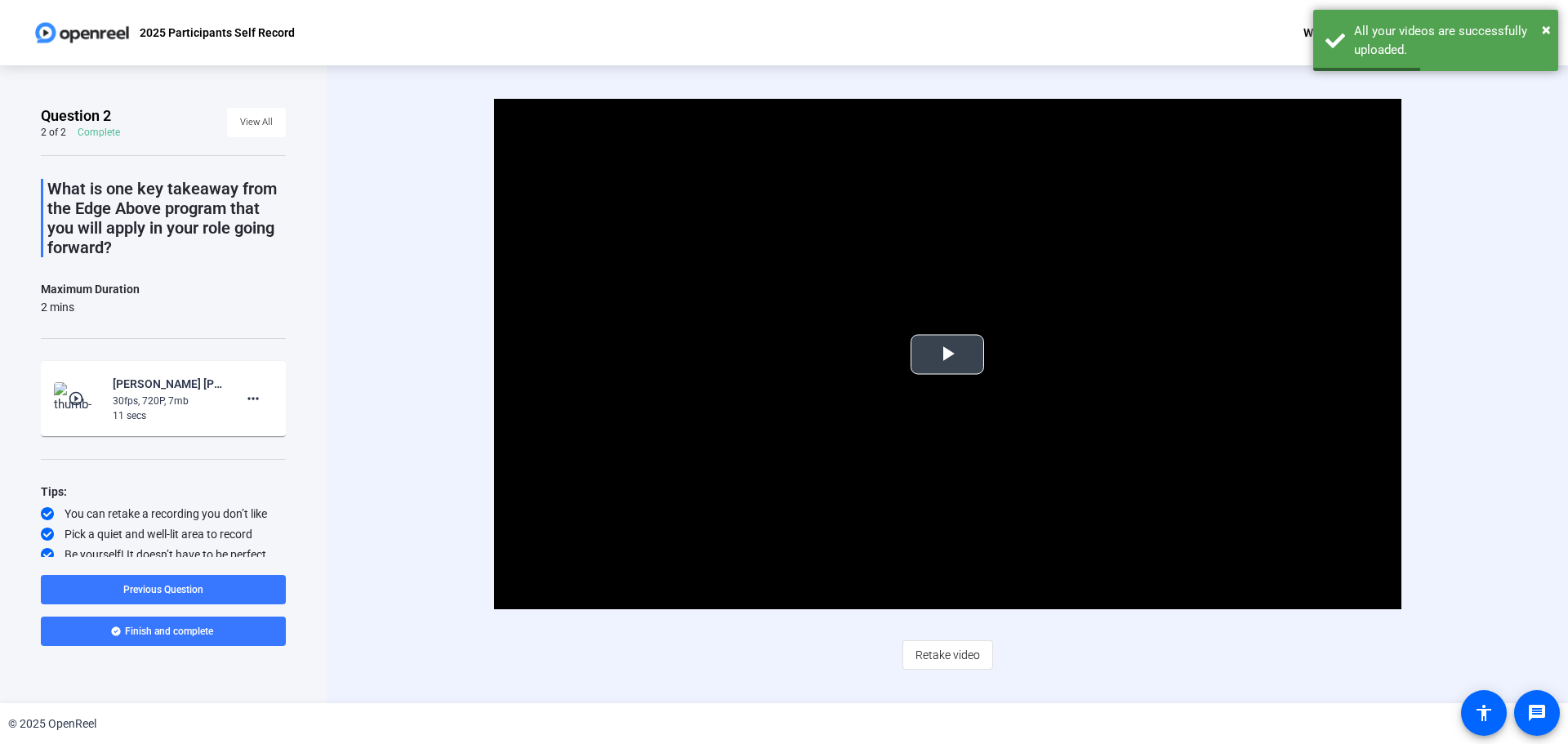
click at [948, 354] on span "Video Player" at bounding box center [948, 354] width 0 height 0
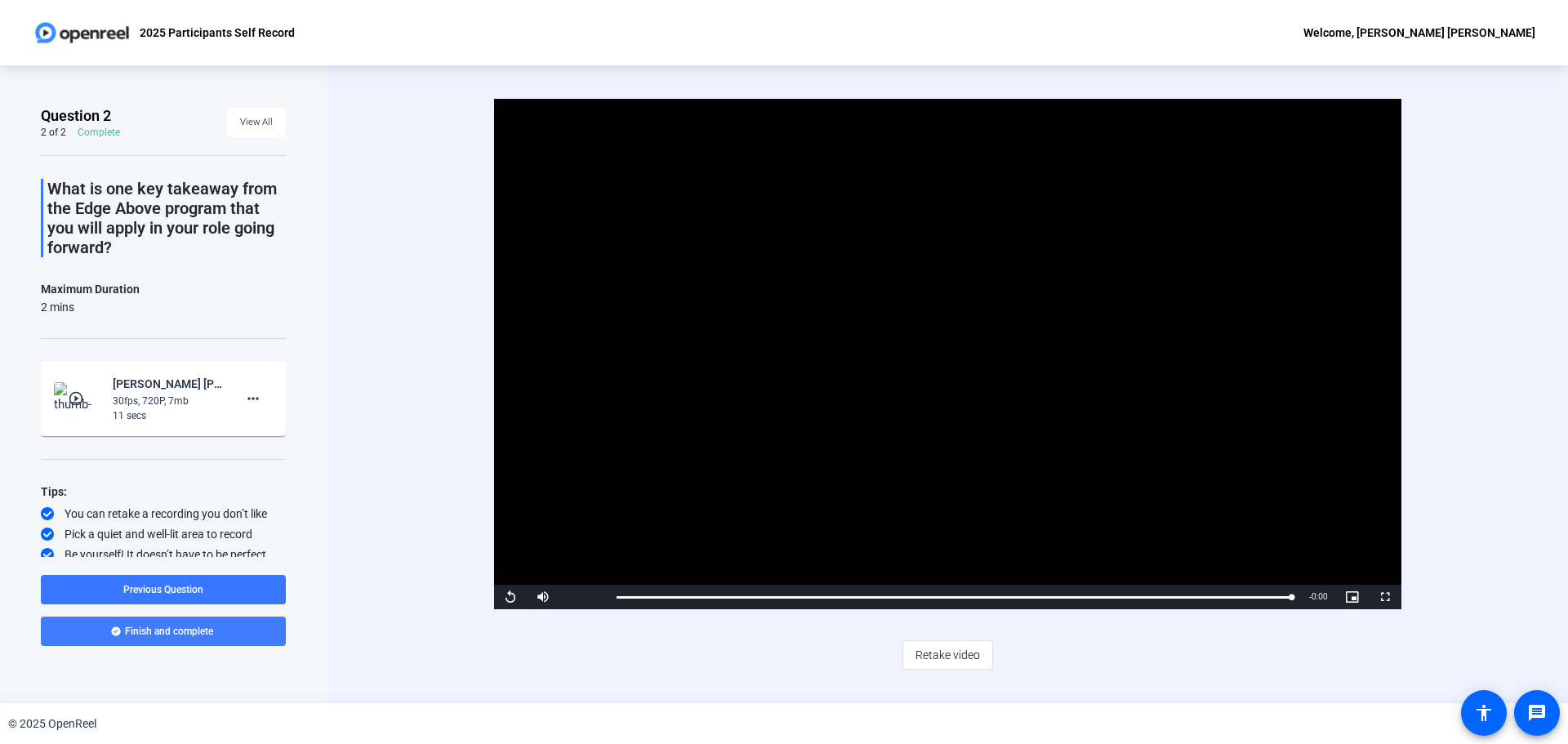
click at [165, 626] on span "Finish and complete" at bounding box center [169, 631] width 89 height 13
